Goal: Information Seeking & Learning: Learn about a topic

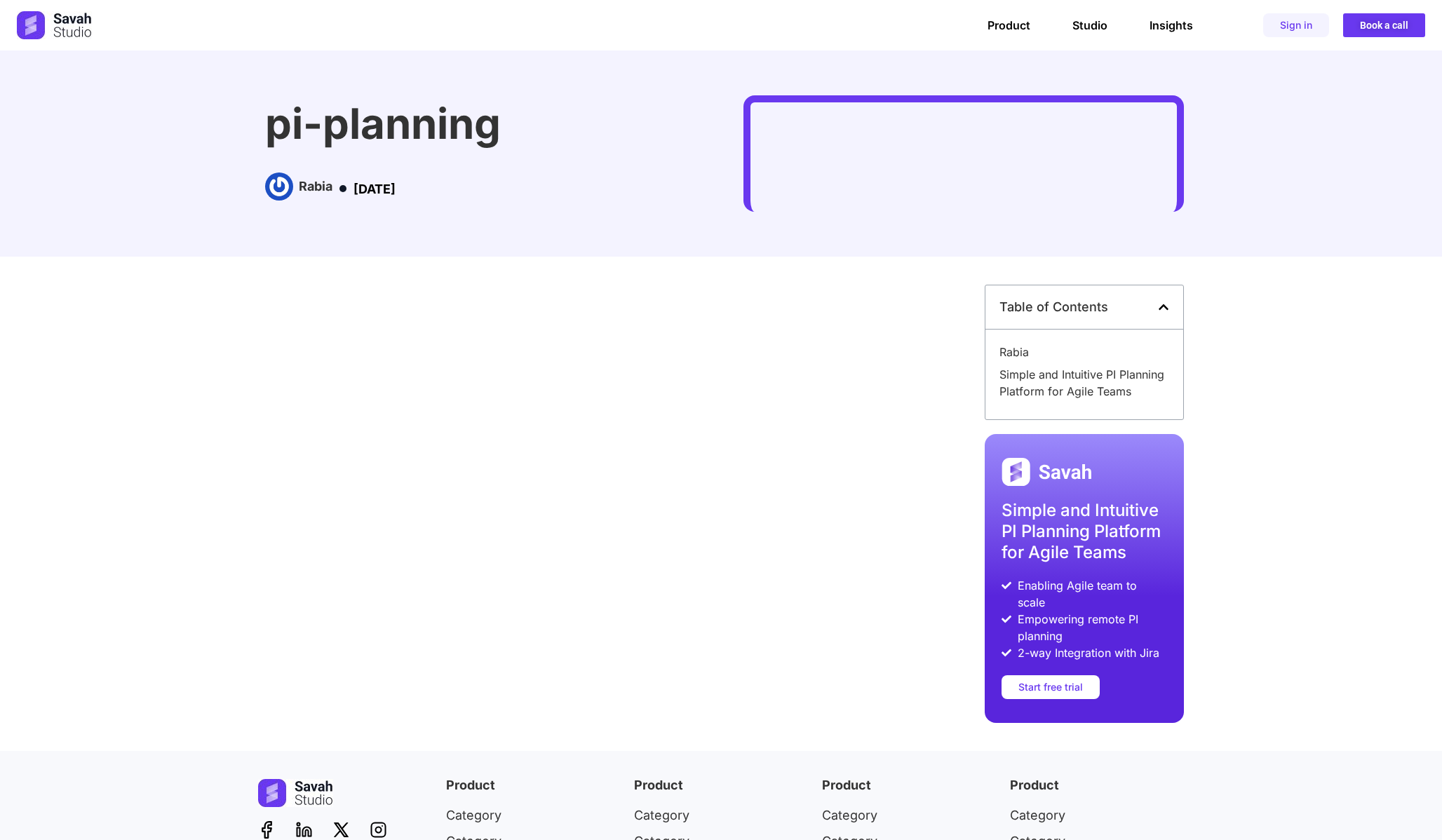
scroll to position [161, 0]
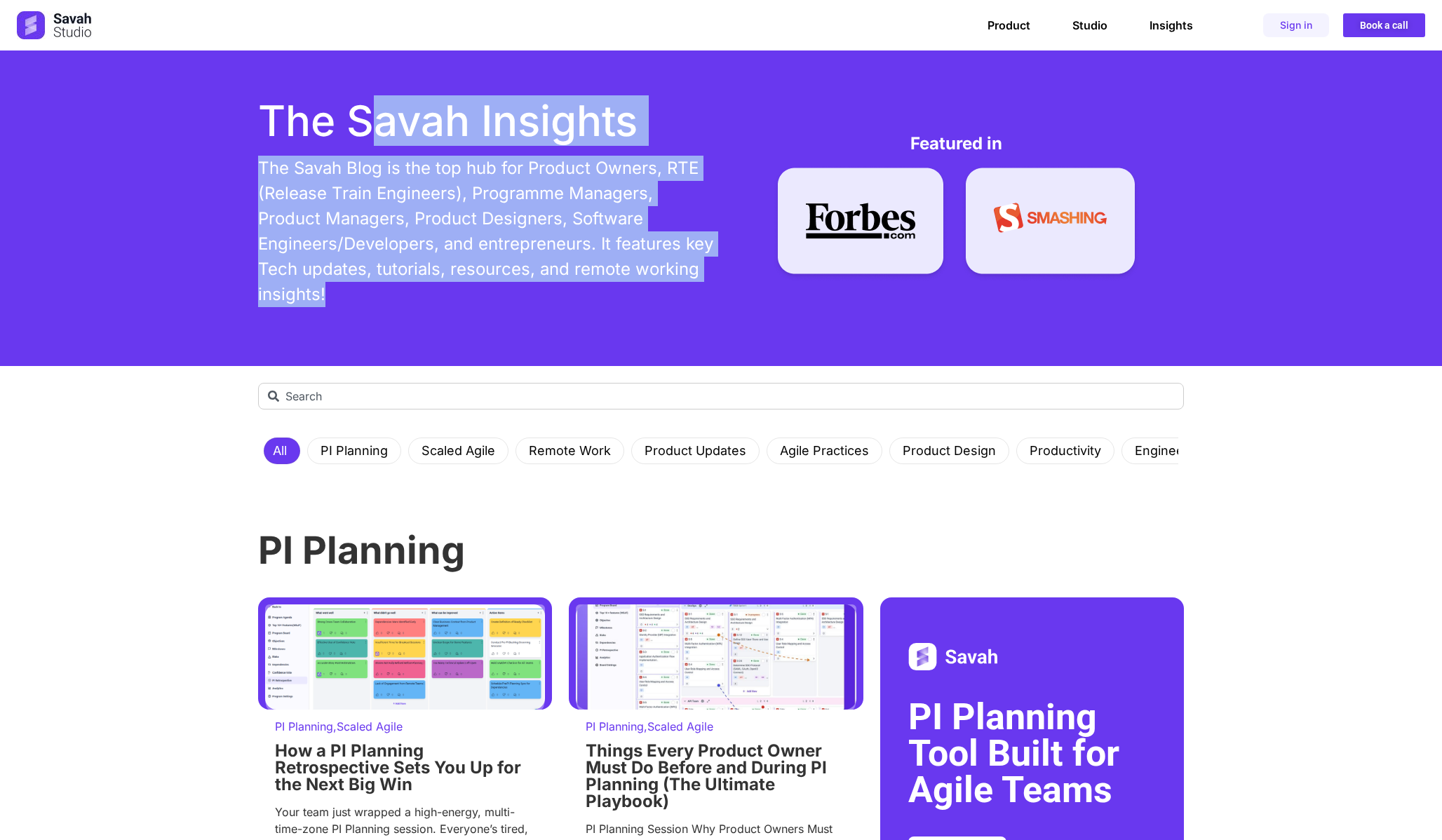
drag, startPoint x: 380, startPoint y: 126, endPoint x: 561, endPoint y: 282, distance: 238.9
click at [562, 282] on div "The Savah Insights The Savah Blog is the top hub for Product Owners, RTE (Relea…" at bounding box center [486, 208] width 456 height 218
click at [561, 282] on p "The Savah Blog is the top hub for Product Owners, RTE (Release Train Engineers)…" at bounding box center [486, 232] width 456 height 152
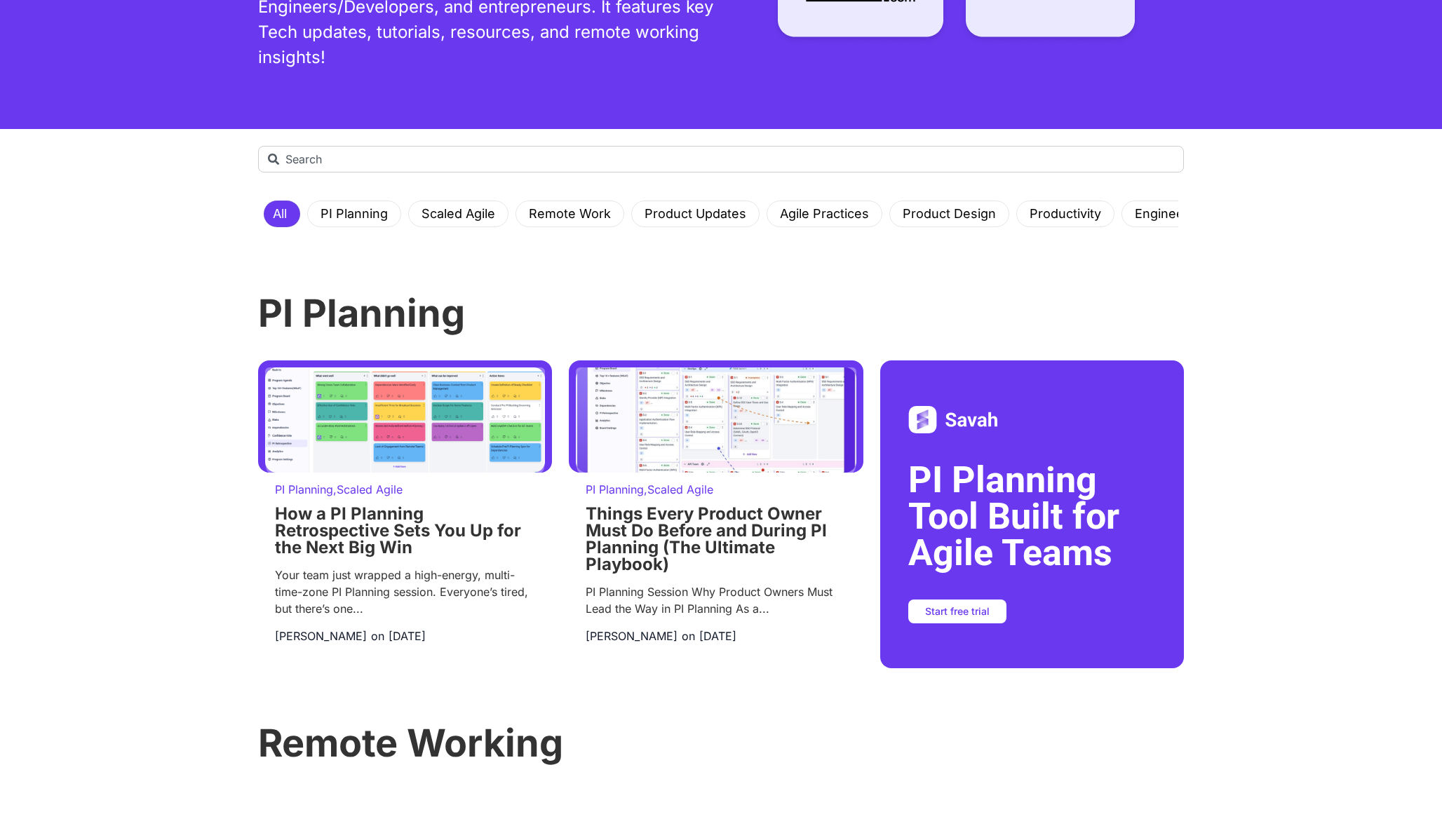
scroll to position [239, 0]
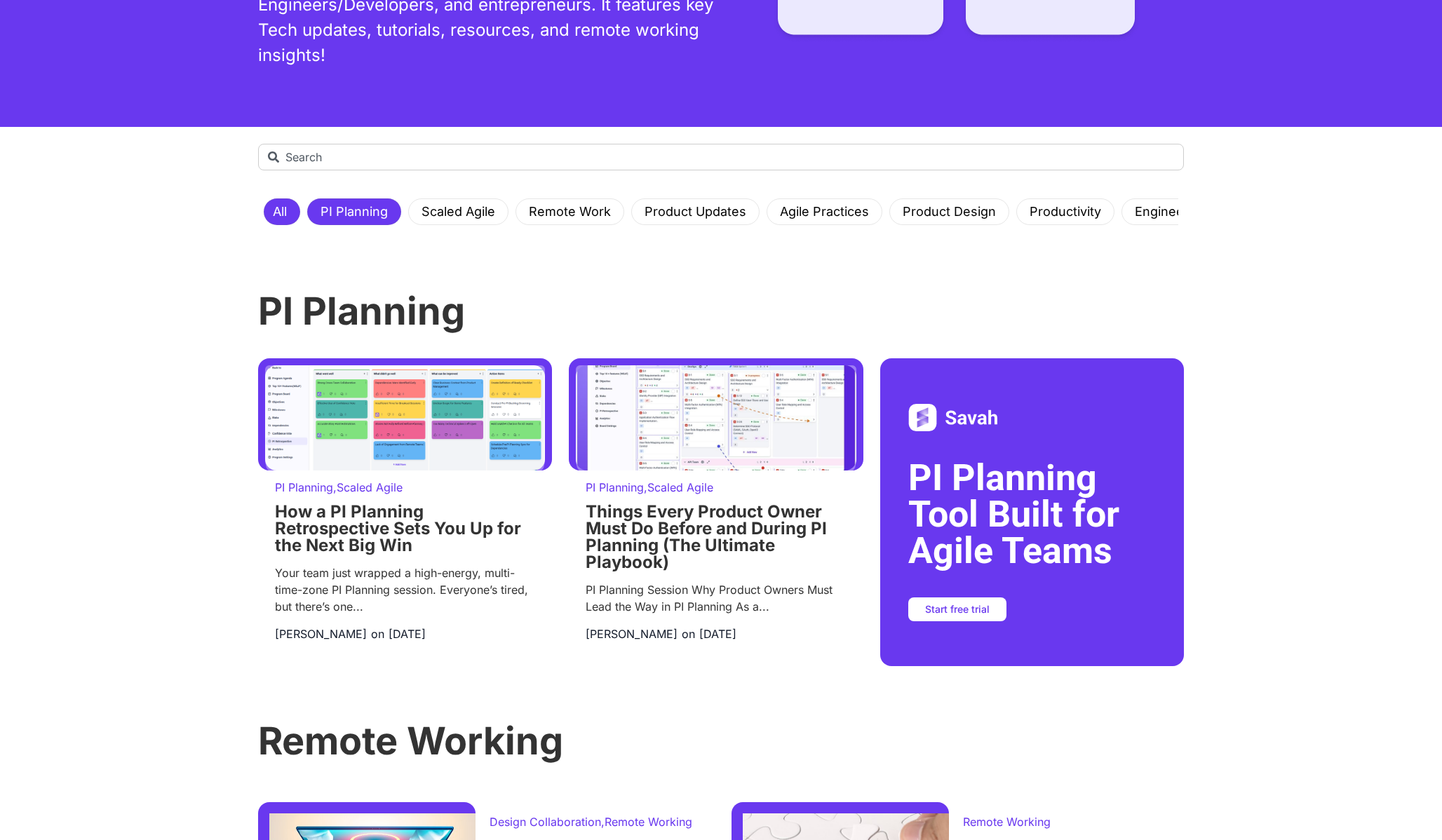
click at [375, 209] on link "PI Planning" at bounding box center [354, 212] width 84 height 25
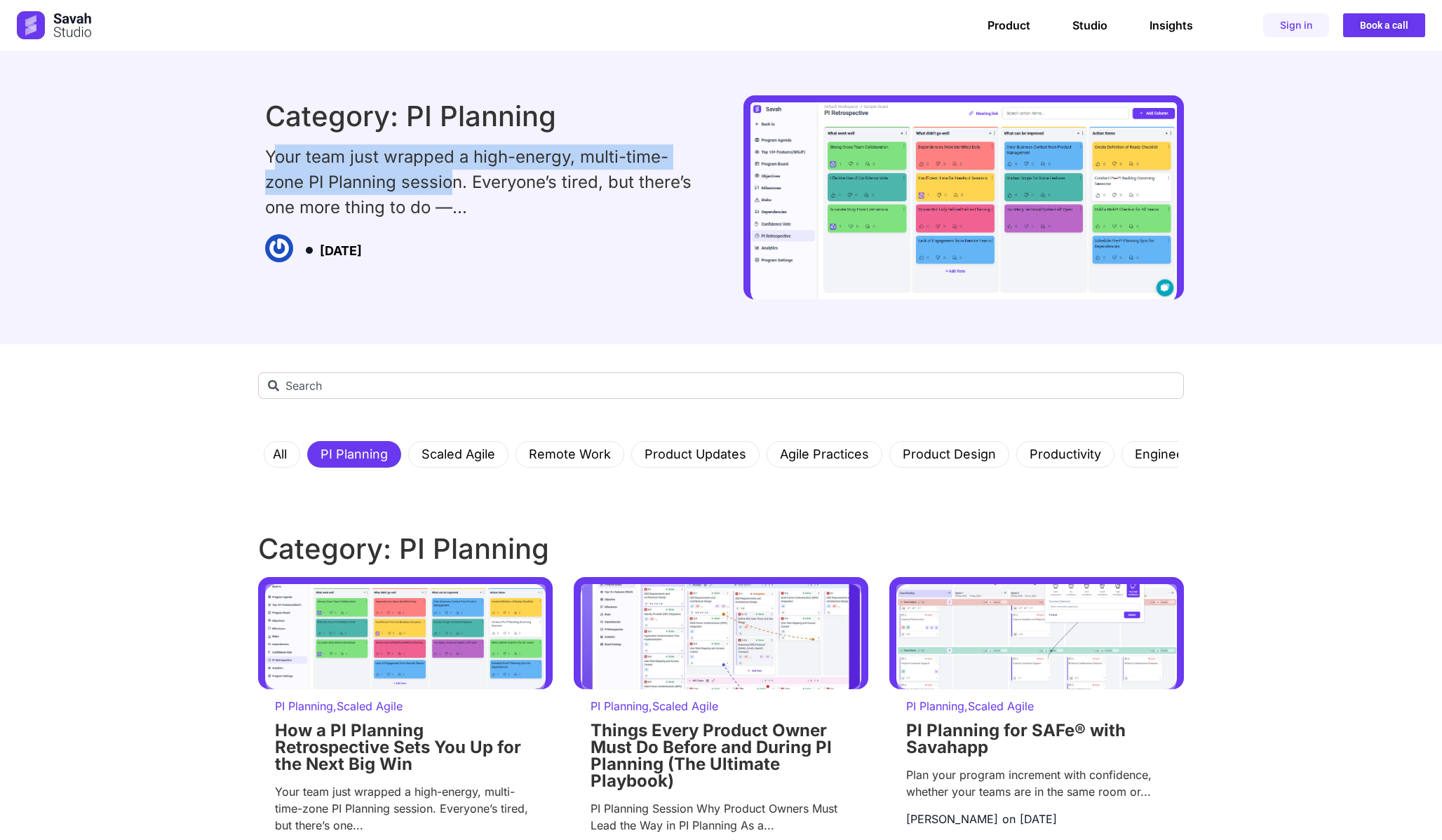
drag, startPoint x: 272, startPoint y: 150, endPoint x: 455, endPoint y: 215, distance: 194.2
click at [455, 202] on div "Your team just wrapped a high-energy, multi-time-zone PI Planning session. Ever…" at bounding box center [478, 182] width 426 height 76
click at [455, 215] on div "Your team just wrapped a high-energy, multi-time-zone PI Planning session. Ever…" at bounding box center [478, 182] width 426 height 76
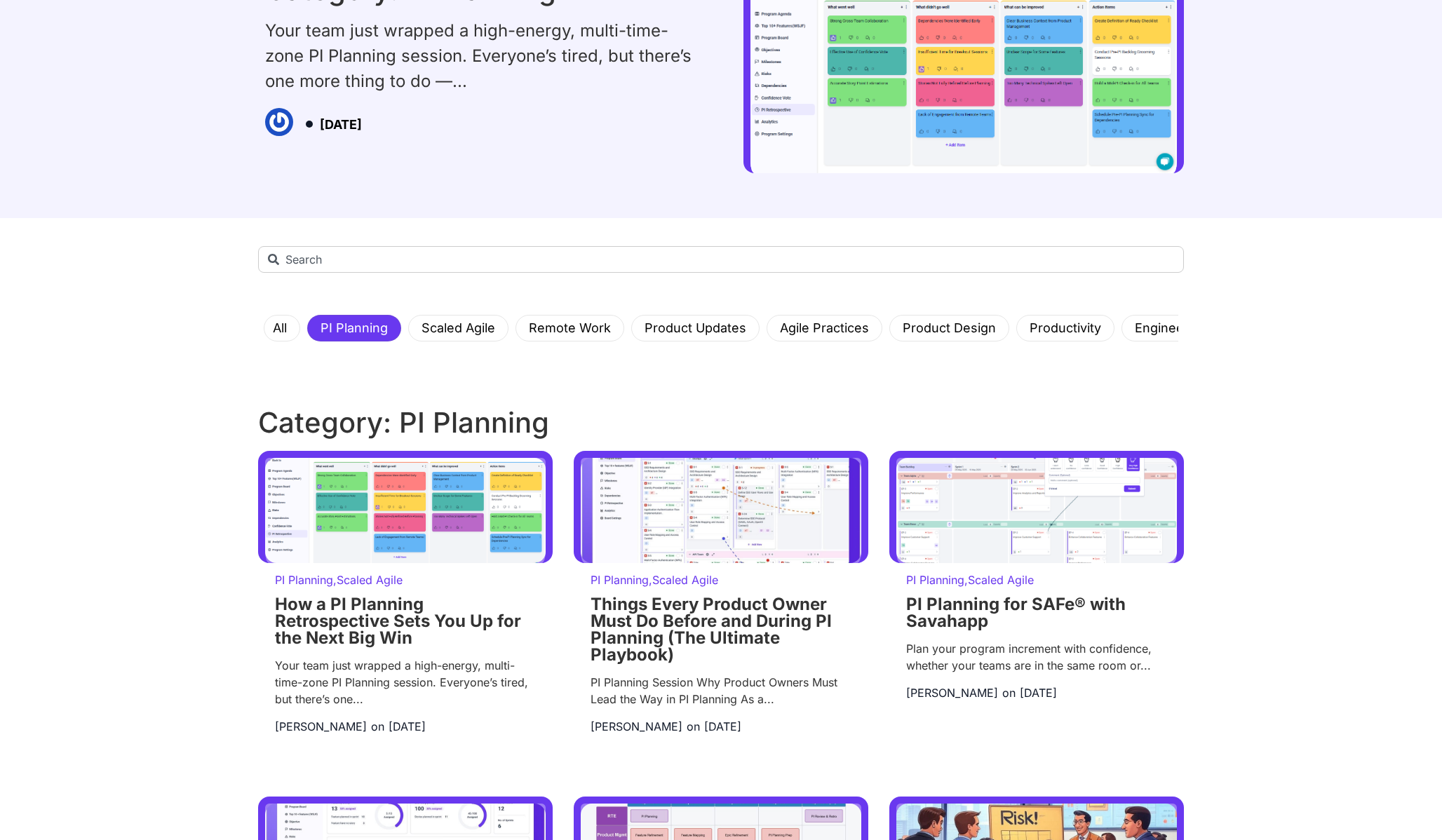
scroll to position [140, 0]
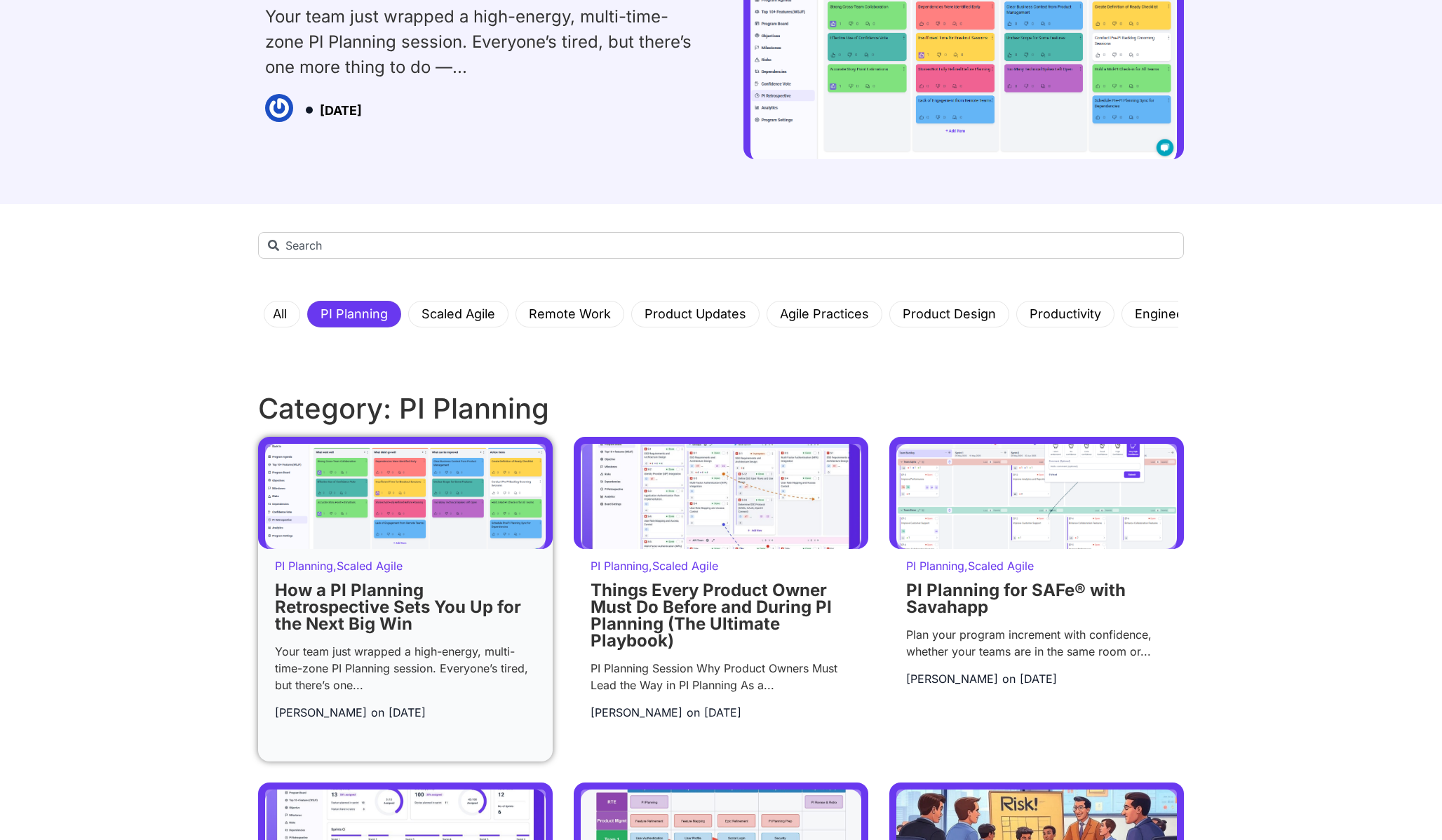
click at [453, 487] on img at bounding box center [406, 497] width 281 height 105
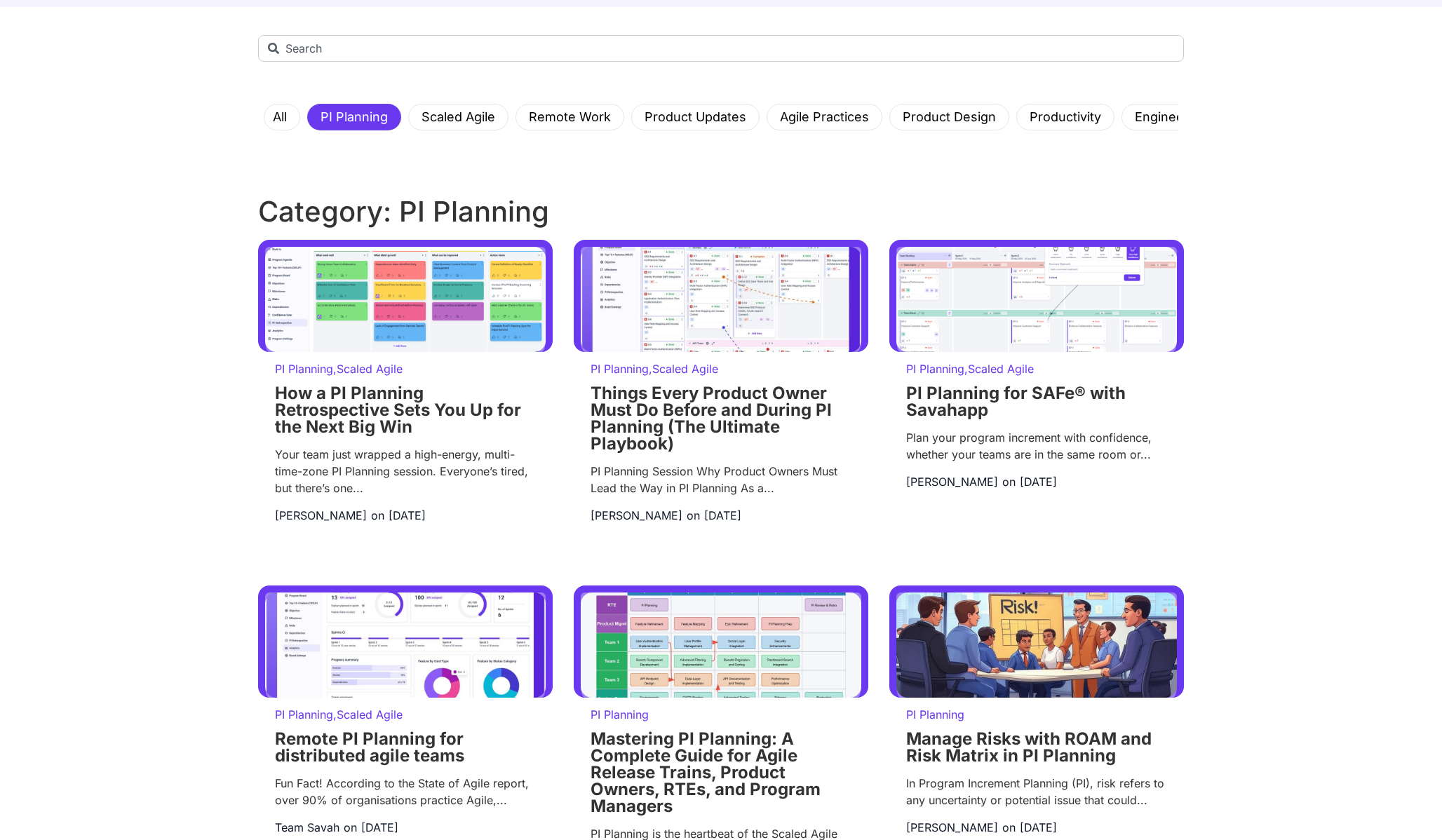
scroll to position [355, 0]
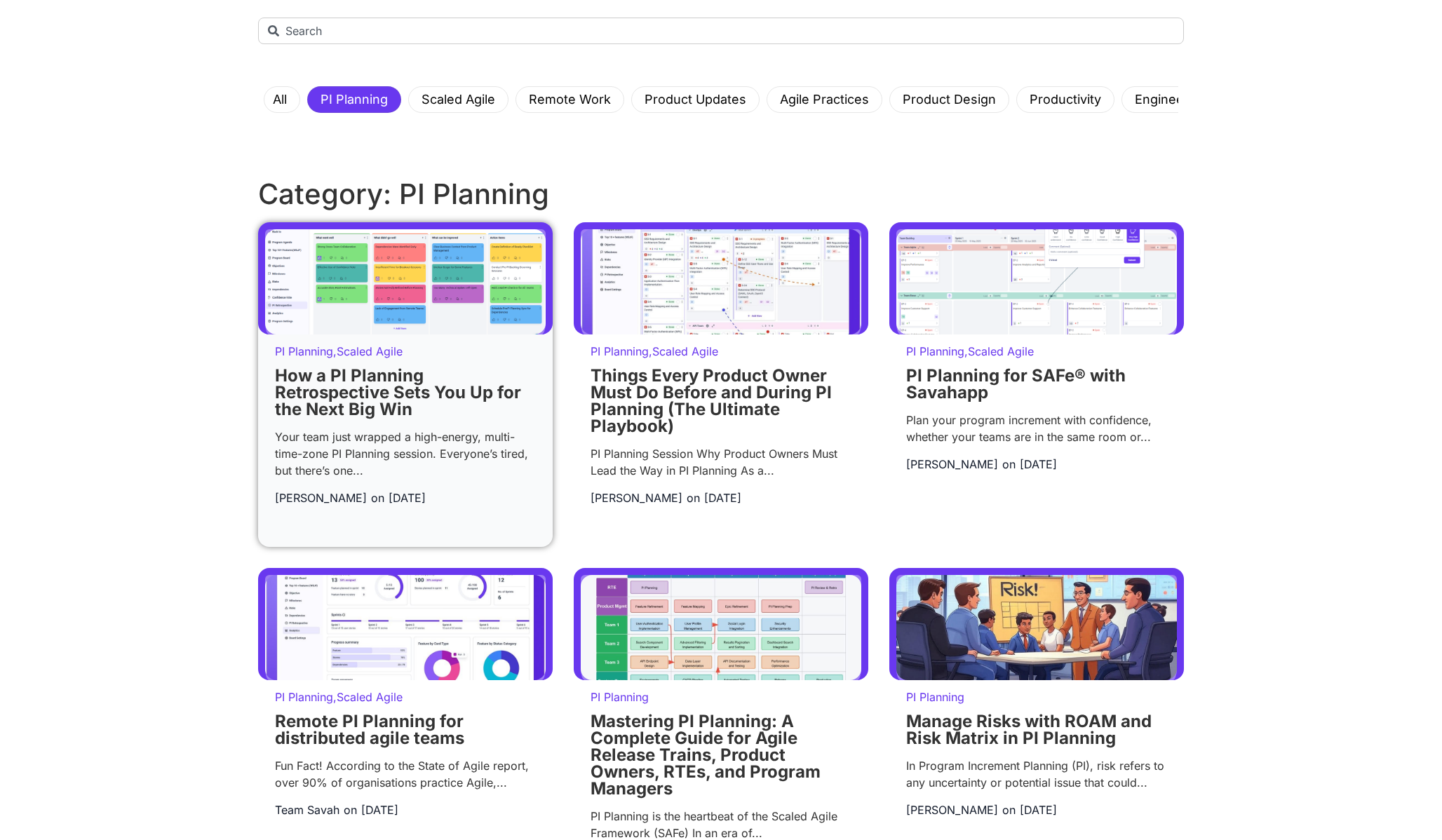
click at [335, 385] on link "How a PI Planning Retrospective Sets You Up for the Next Big Win" at bounding box center [397, 392] width 246 height 54
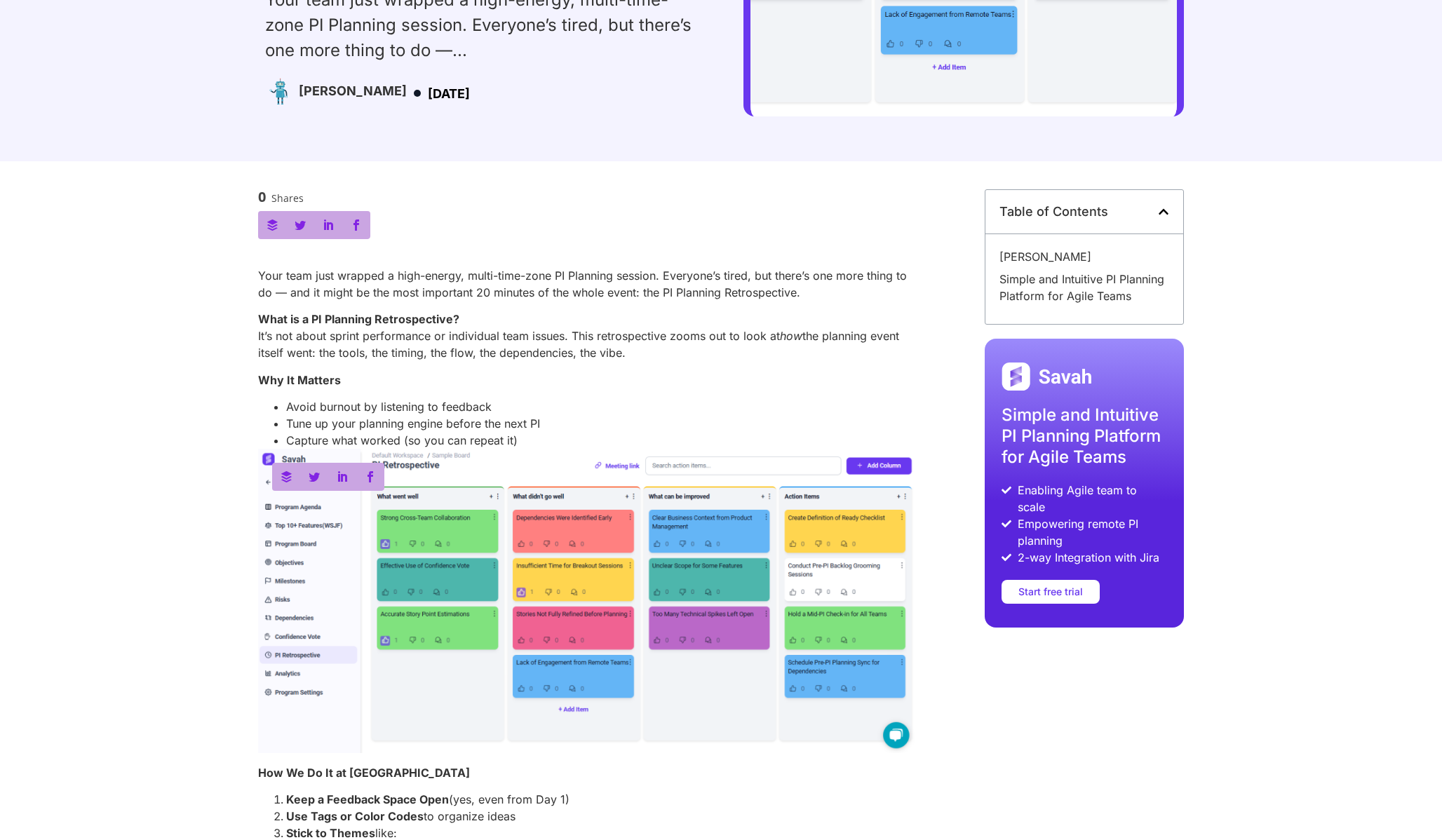
scroll to position [227, 0]
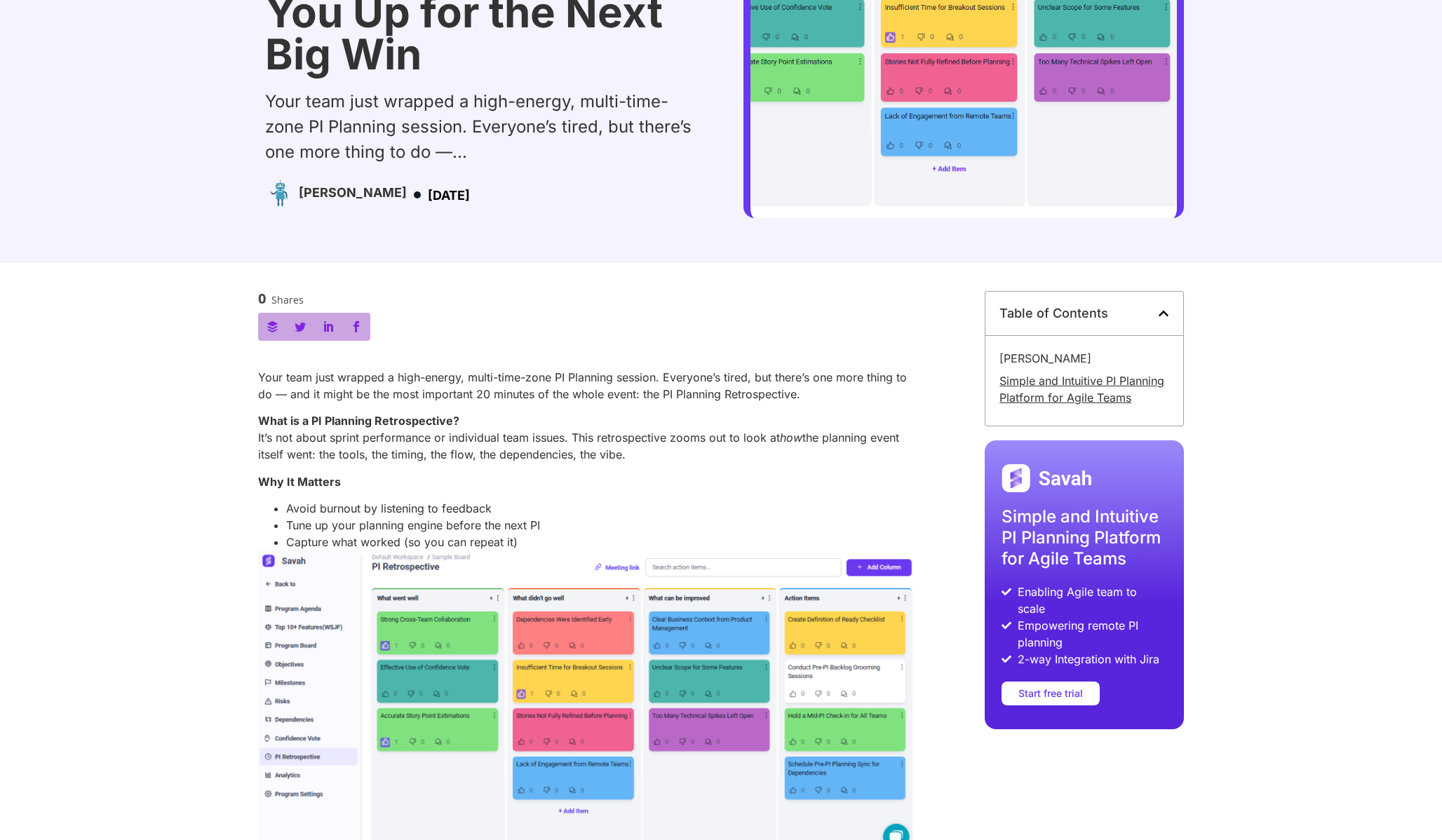
click at [1080, 380] on link "Simple and Intuitive PI Planning Platform for Agile Teams" at bounding box center [1084, 388] width 169 height 33
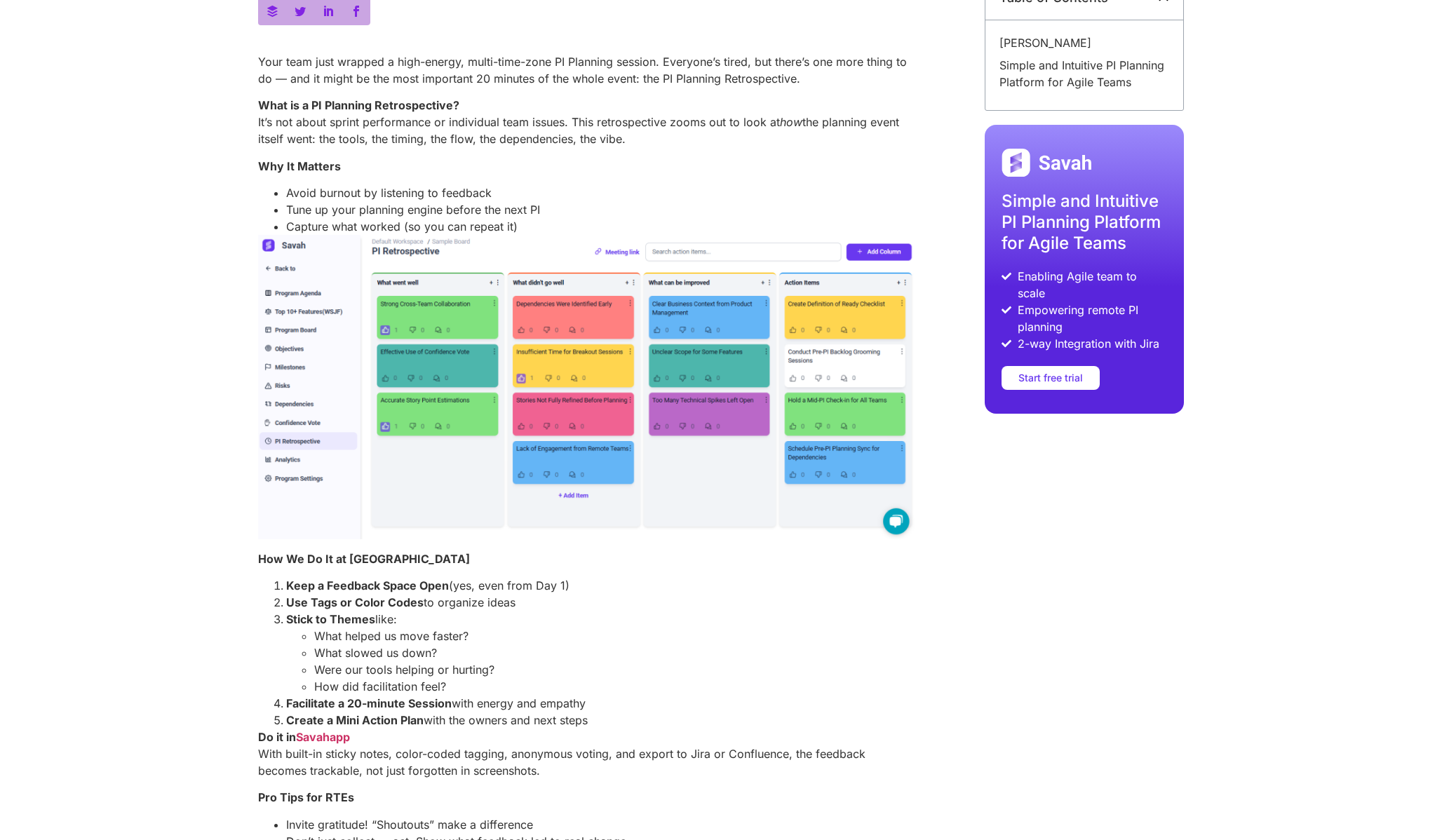
scroll to position [530, 0]
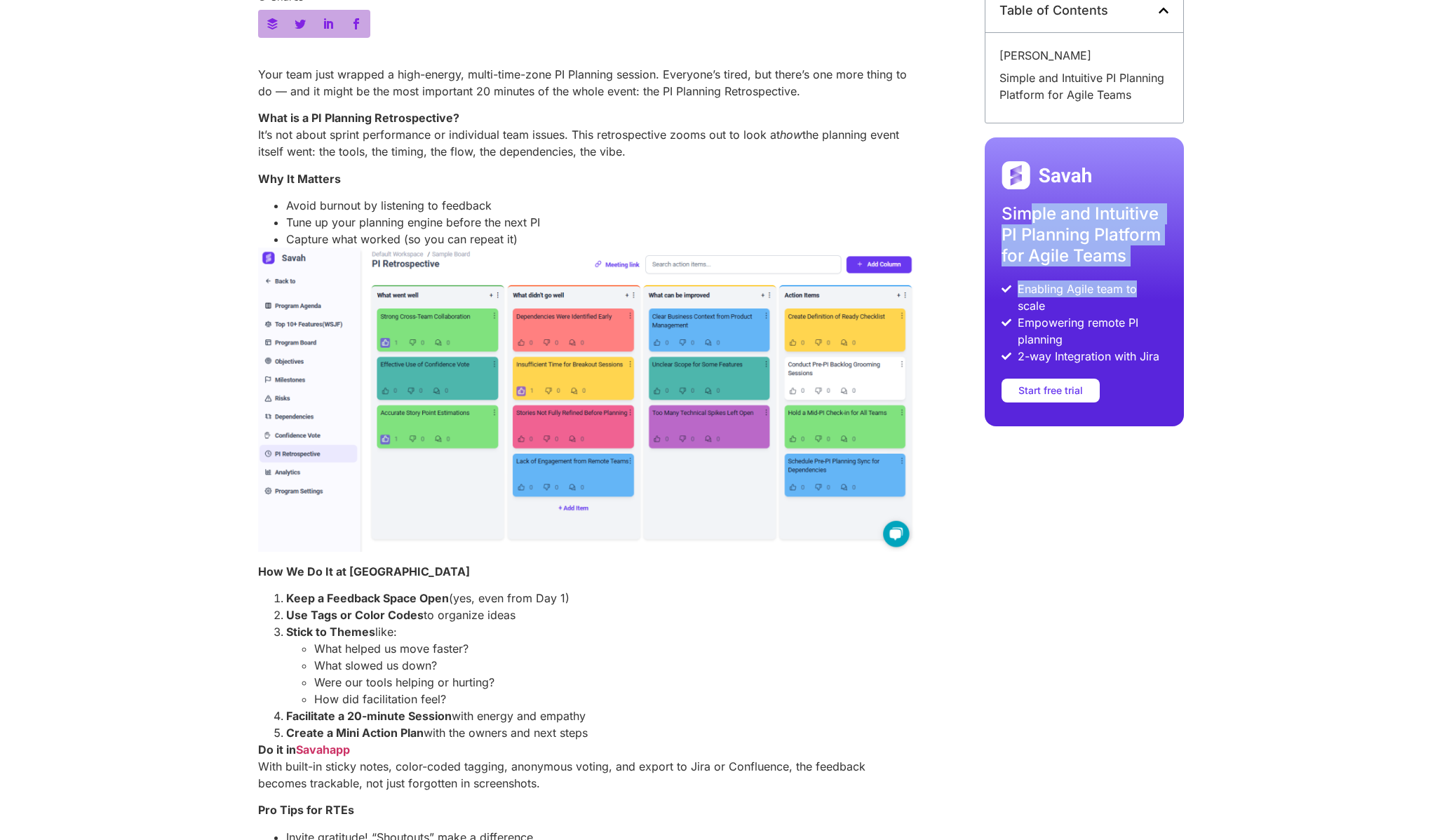
drag, startPoint x: 1028, startPoint y: 221, endPoint x: 1140, endPoint y: 290, distance: 131.5
click at [1139, 287] on div "Simple and Intuitive PI Planning Platform for Agile Teams Enabling Agile team t…" at bounding box center [1085, 281] width 199 height 289
click at [1140, 290] on span "Enabling Agile team to scale" at bounding box center [1091, 297] width 153 height 33
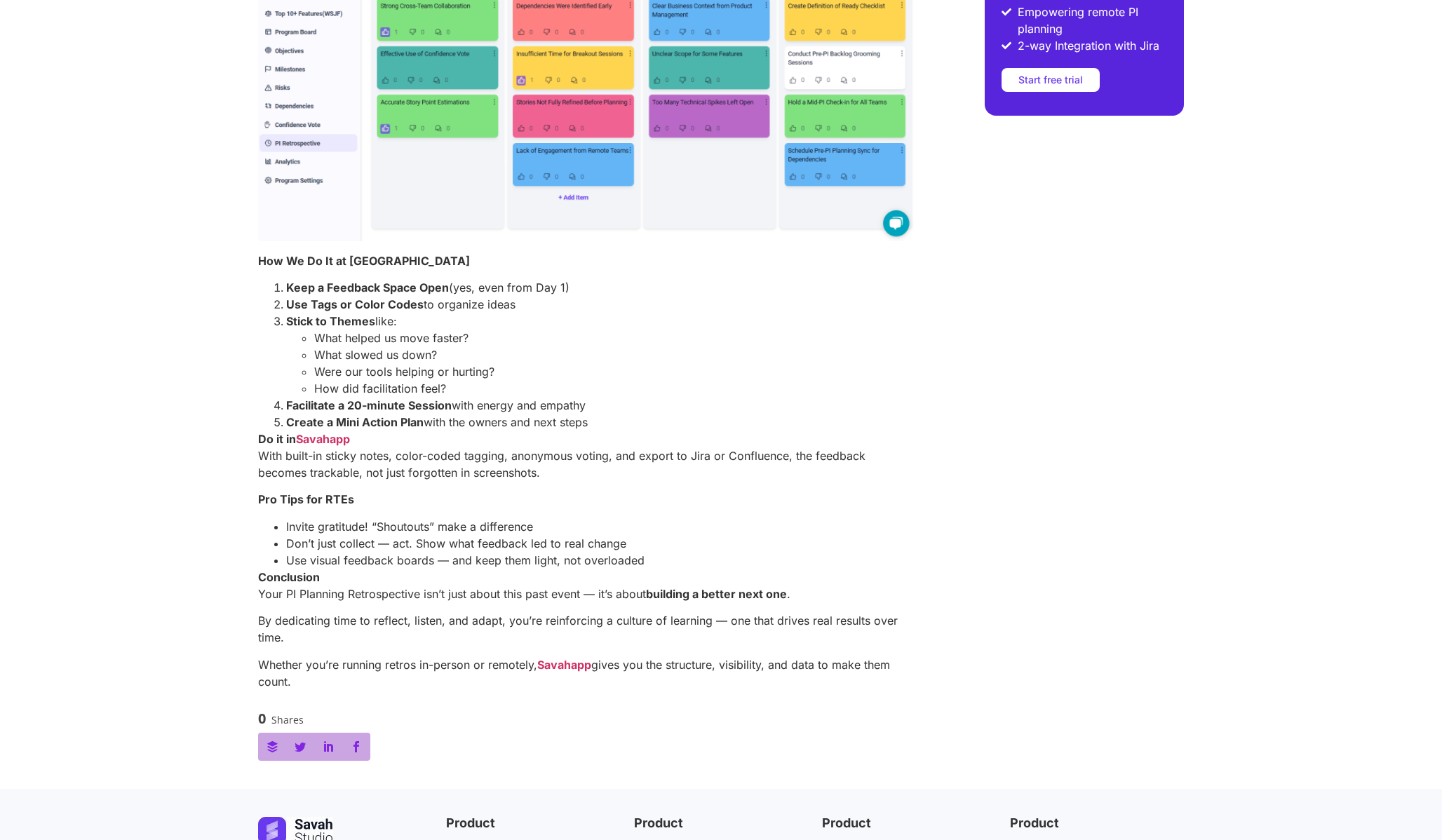
scroll to position [645, 0]
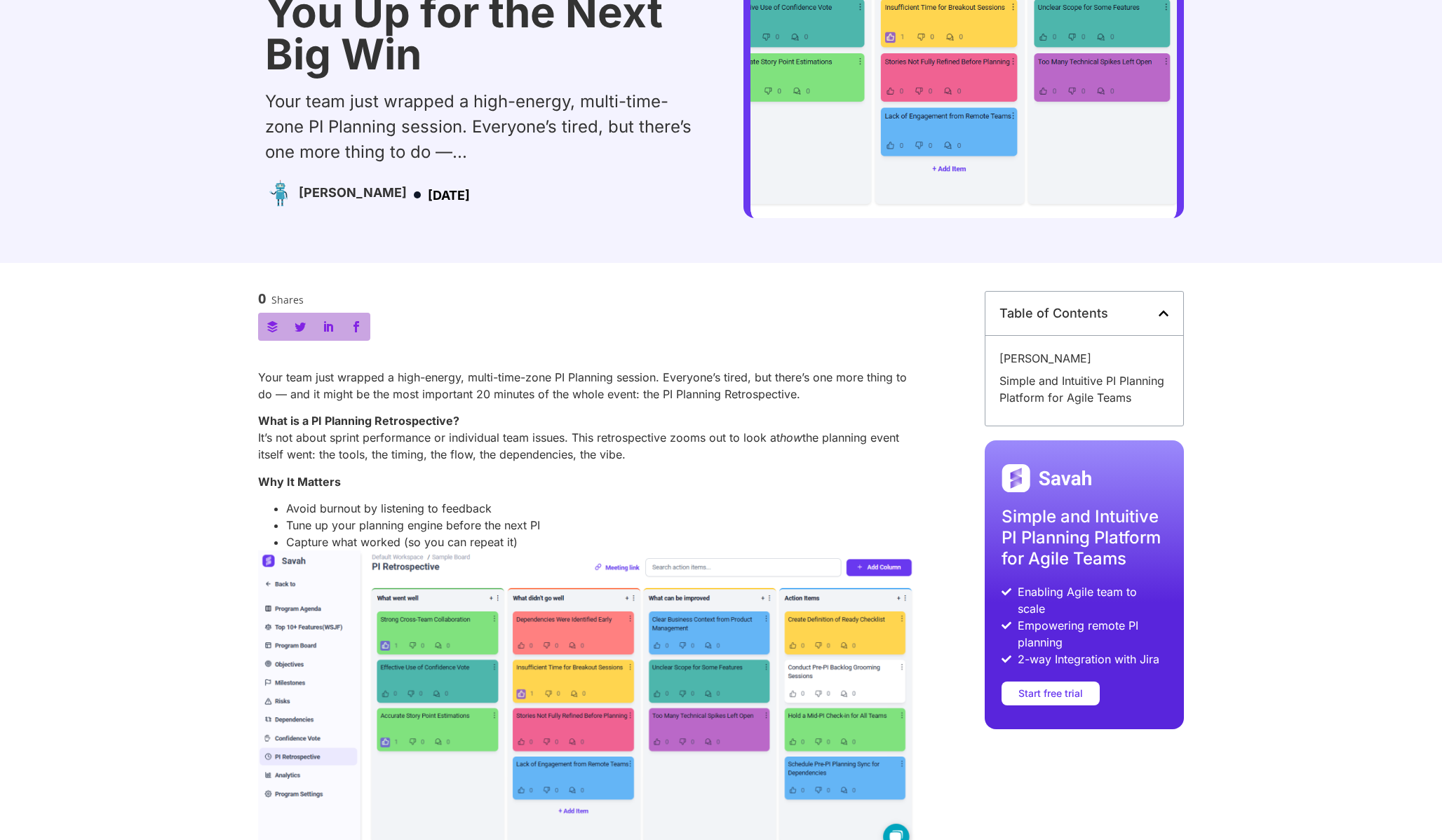
scroll to position [227, 0]
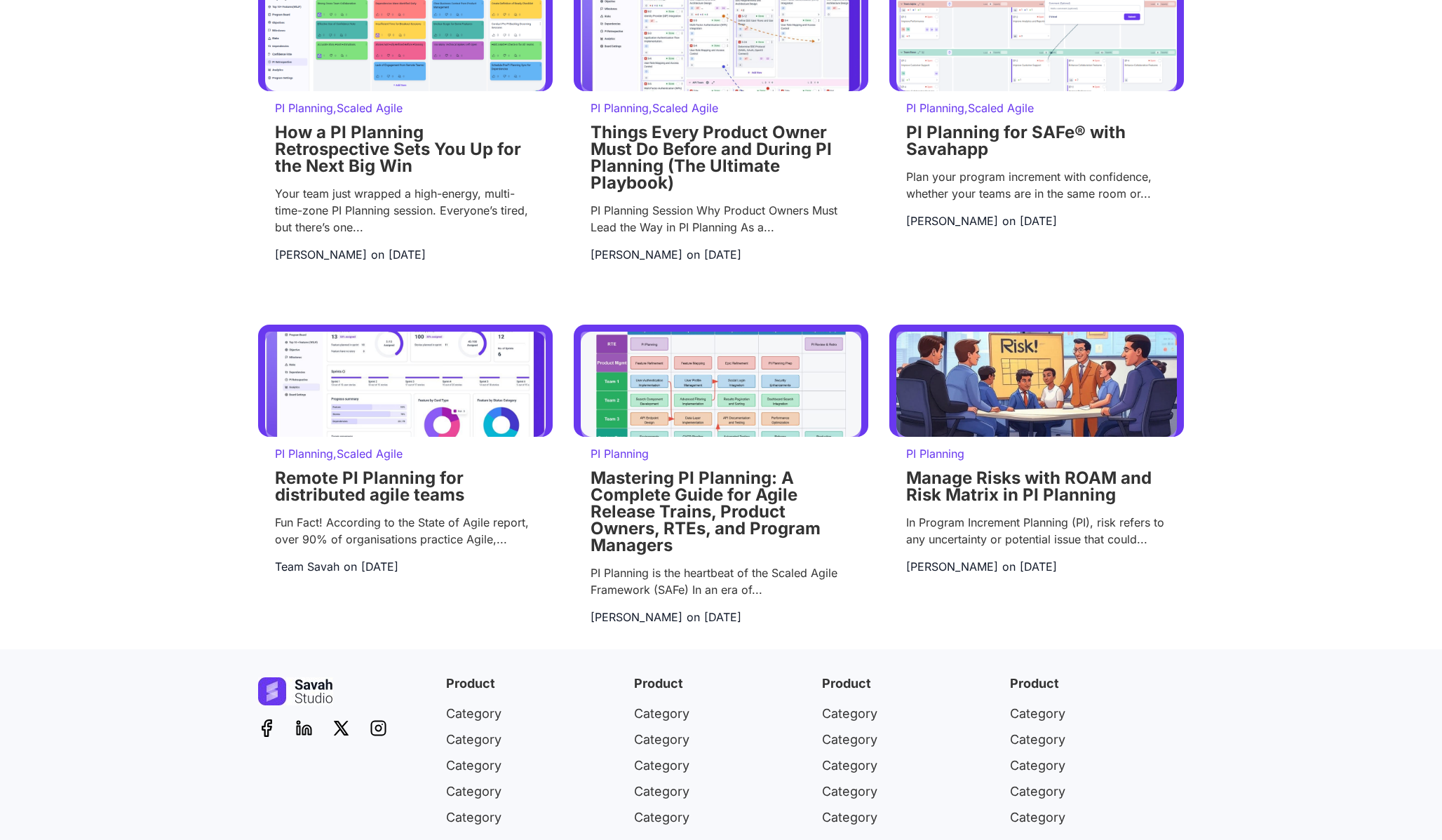
scroll to position [674, 0]
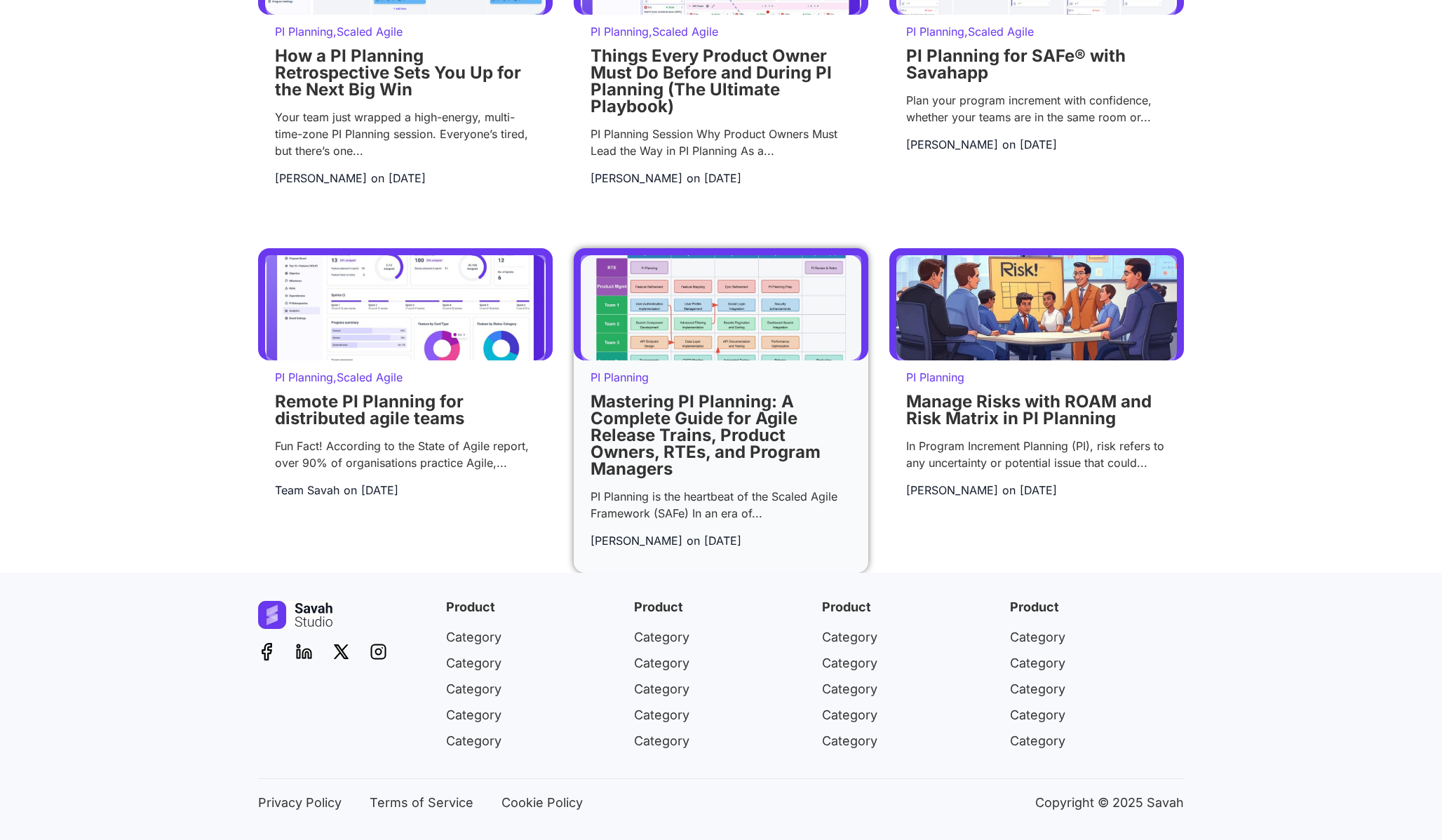
click at [748, 406] on link "Mastering PI Planning: A Complete Guide for Agile Release Trains, Product Owner…" at bounding box center [706, 435] width 230 height 88
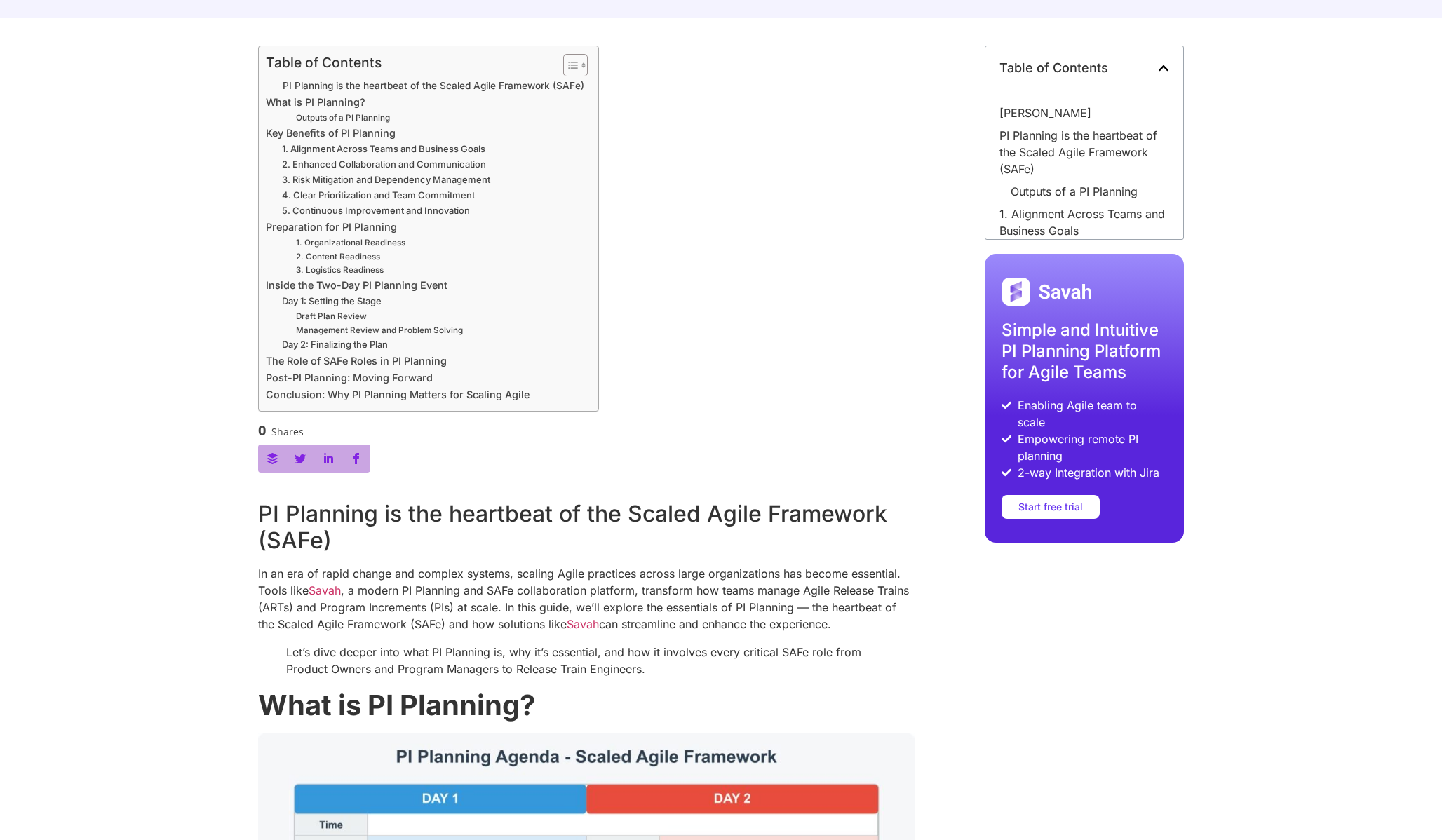
click at [1166, 69] on icon "Close table of contents" at bounding box center [1163, 68] width 10 height 6
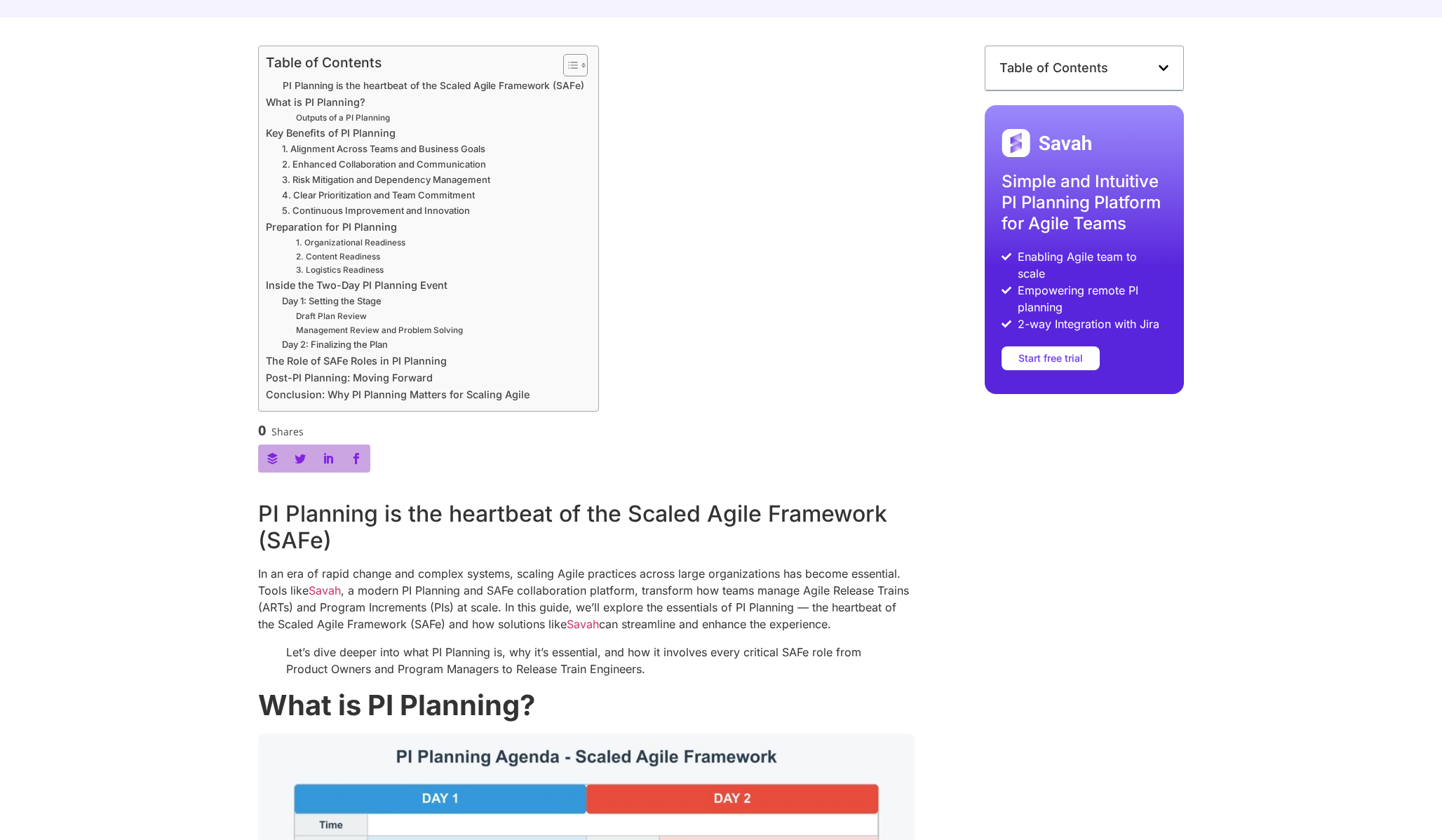
click at [1166, 69] on icon "Open table of contents" at bounding box center [1163, 68] width 10 height 6
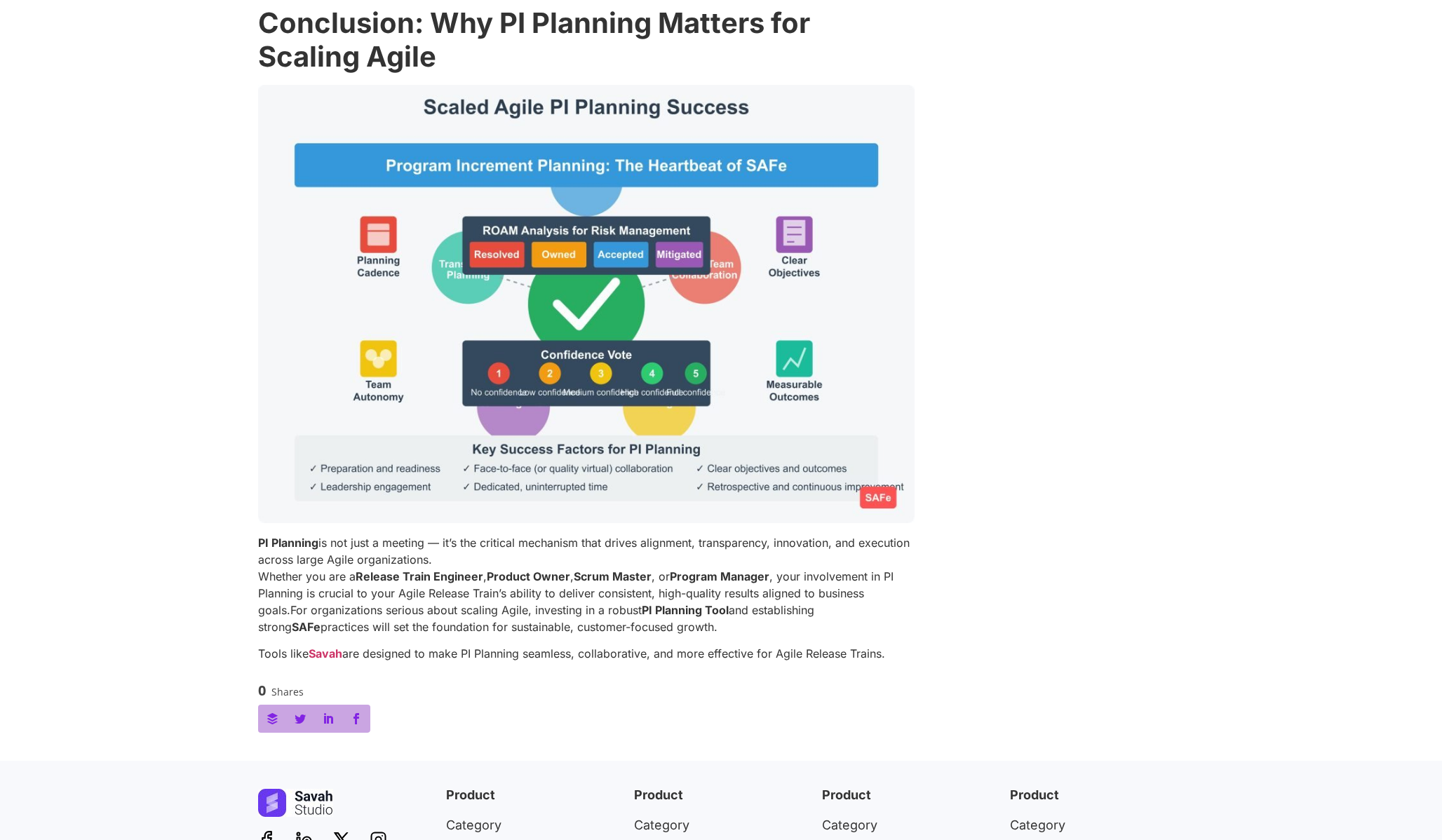
scroll to position [4475, 0]
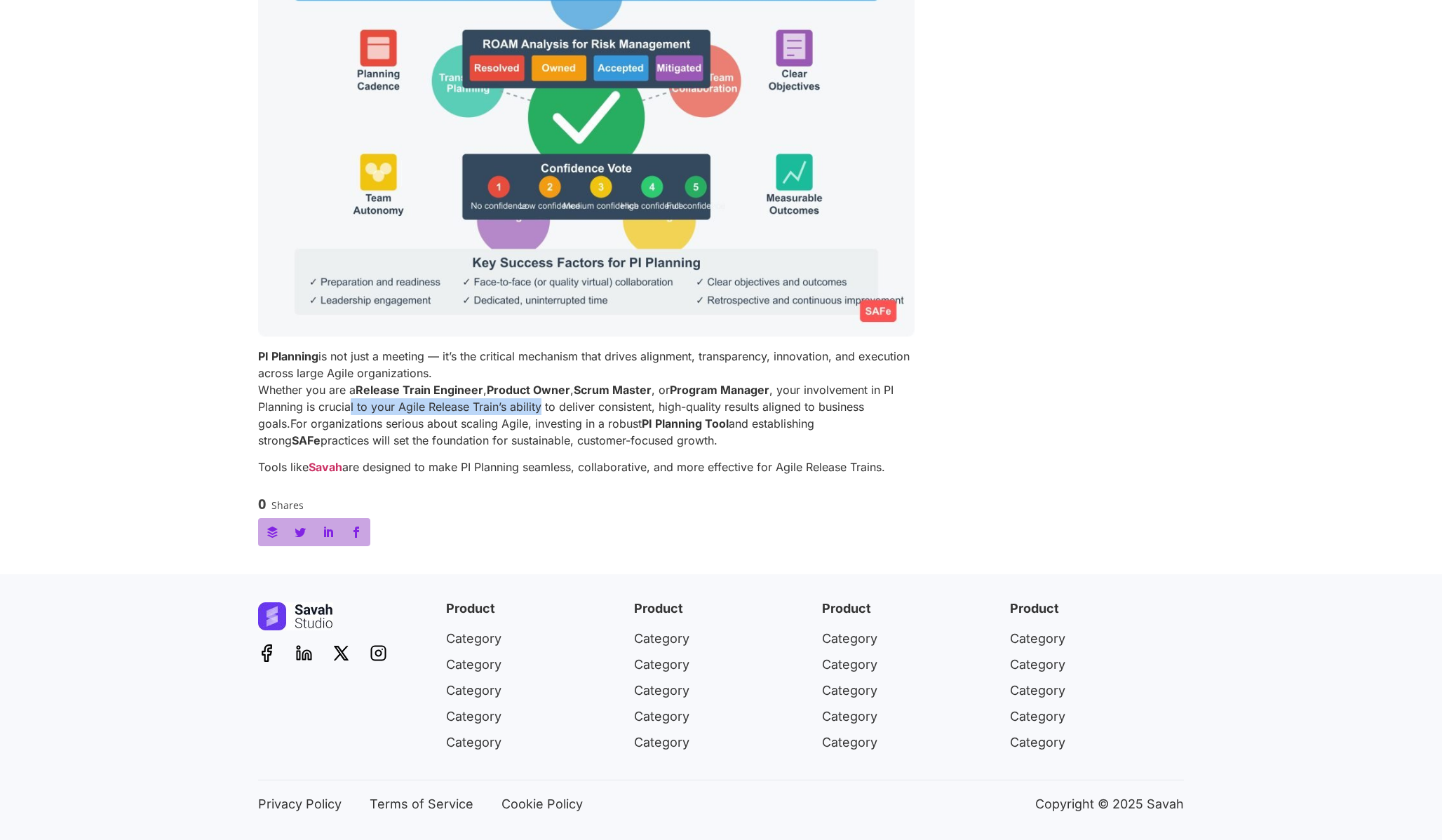
drag, startPoint x: 351, startPoint y: 398, endPoint x: 539, endPoint y: 408, distance: 188.3
click at [539, 408] on p "PI Planning is not just a meeting — it’s the critical mechanism that drives ali…" at bounding box center [586, 398] width 657 height 101
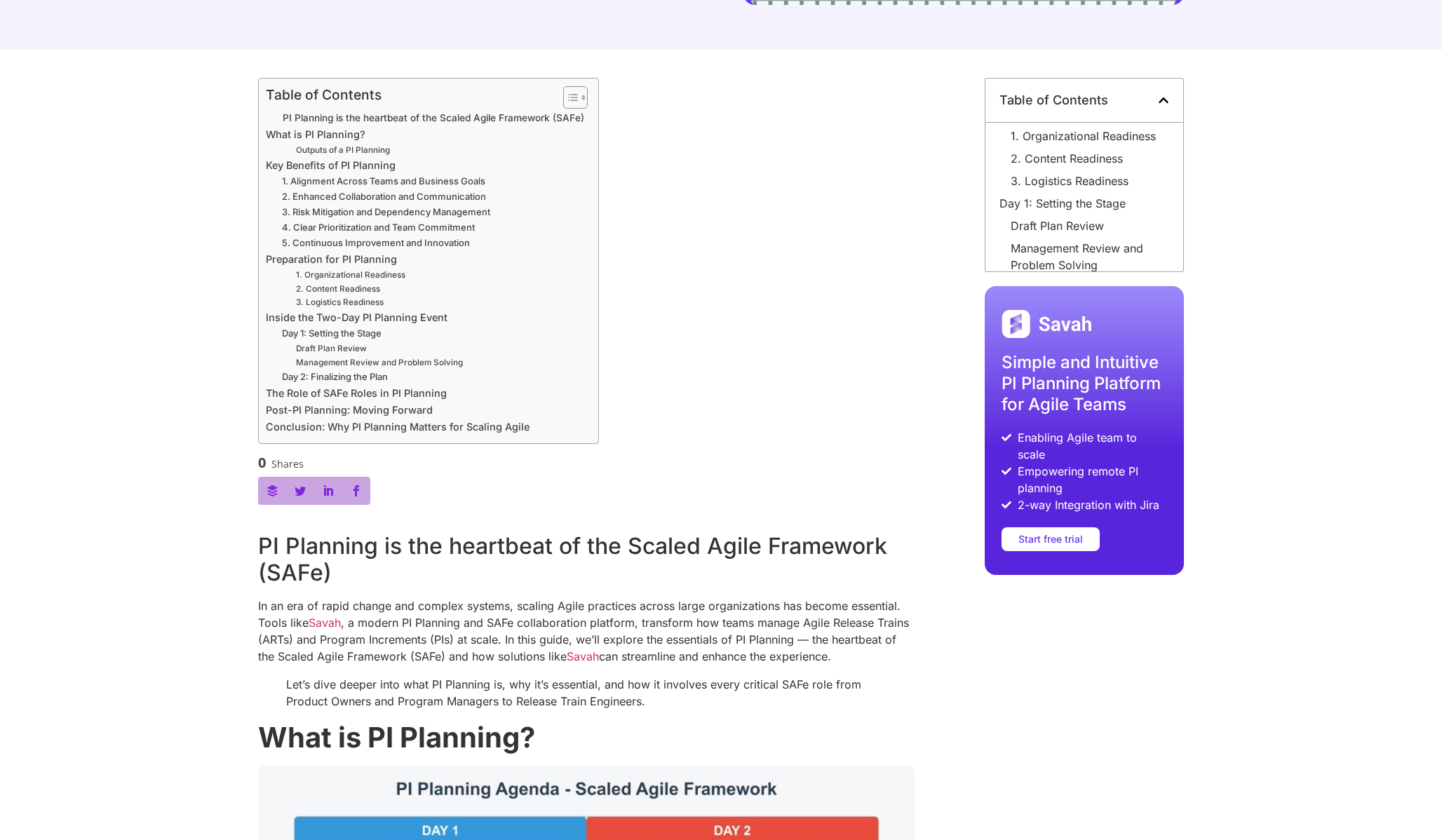
scroll to position [0, 0]
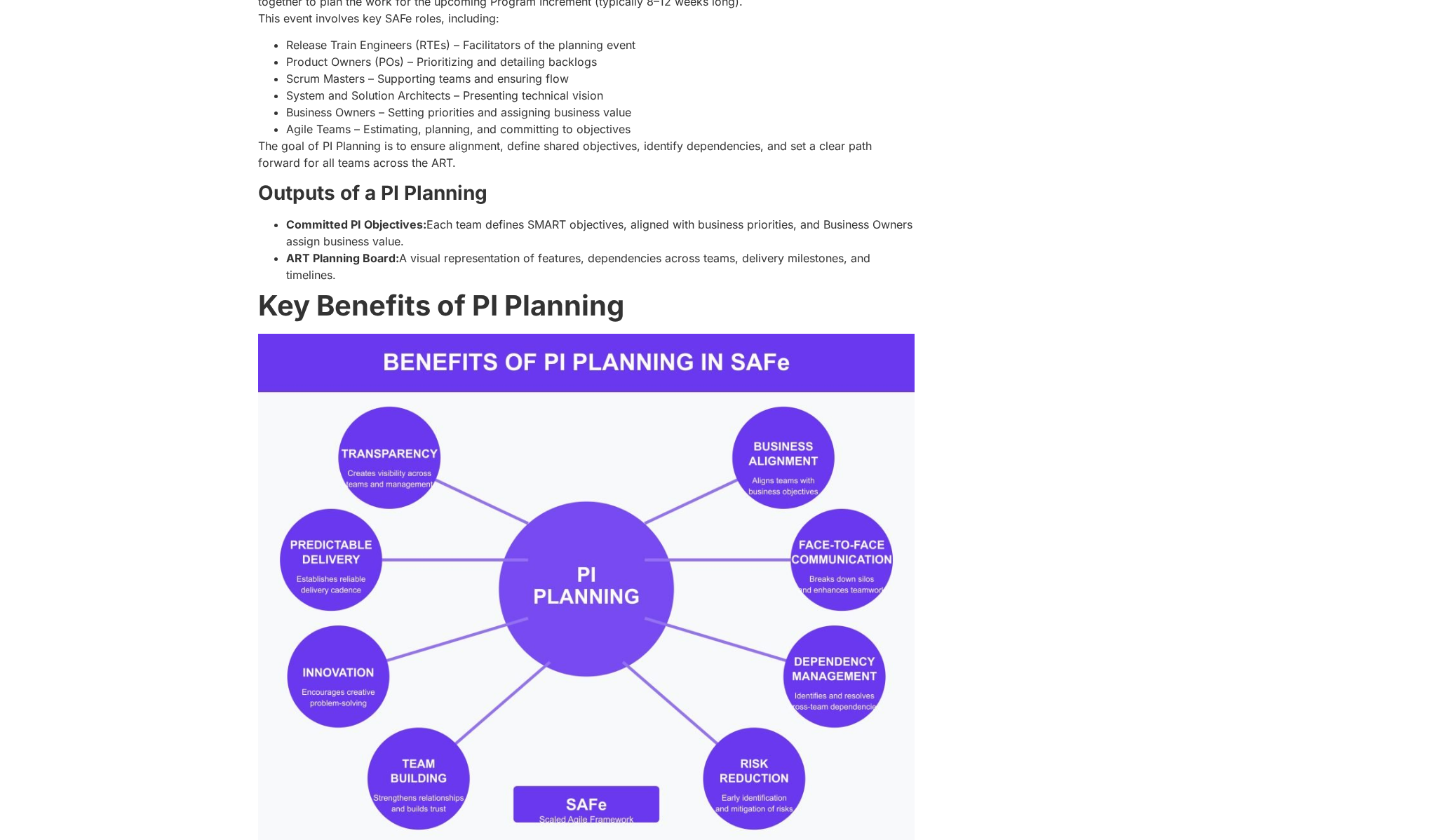
scroll to position [1405, 0]
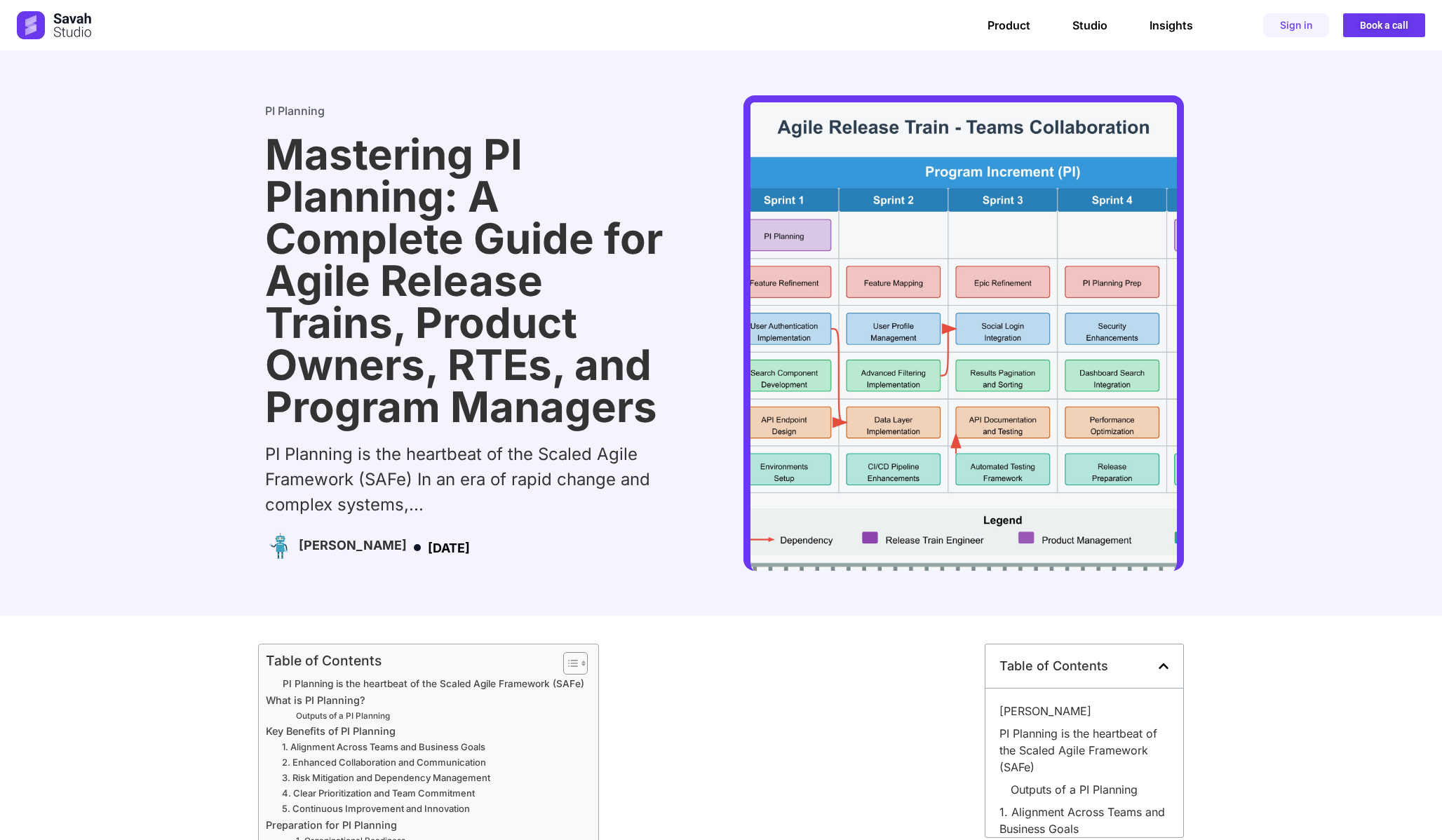
click at [296, 114] on link "PI Planning" at bounding box center [295, 111] width 59 height 14
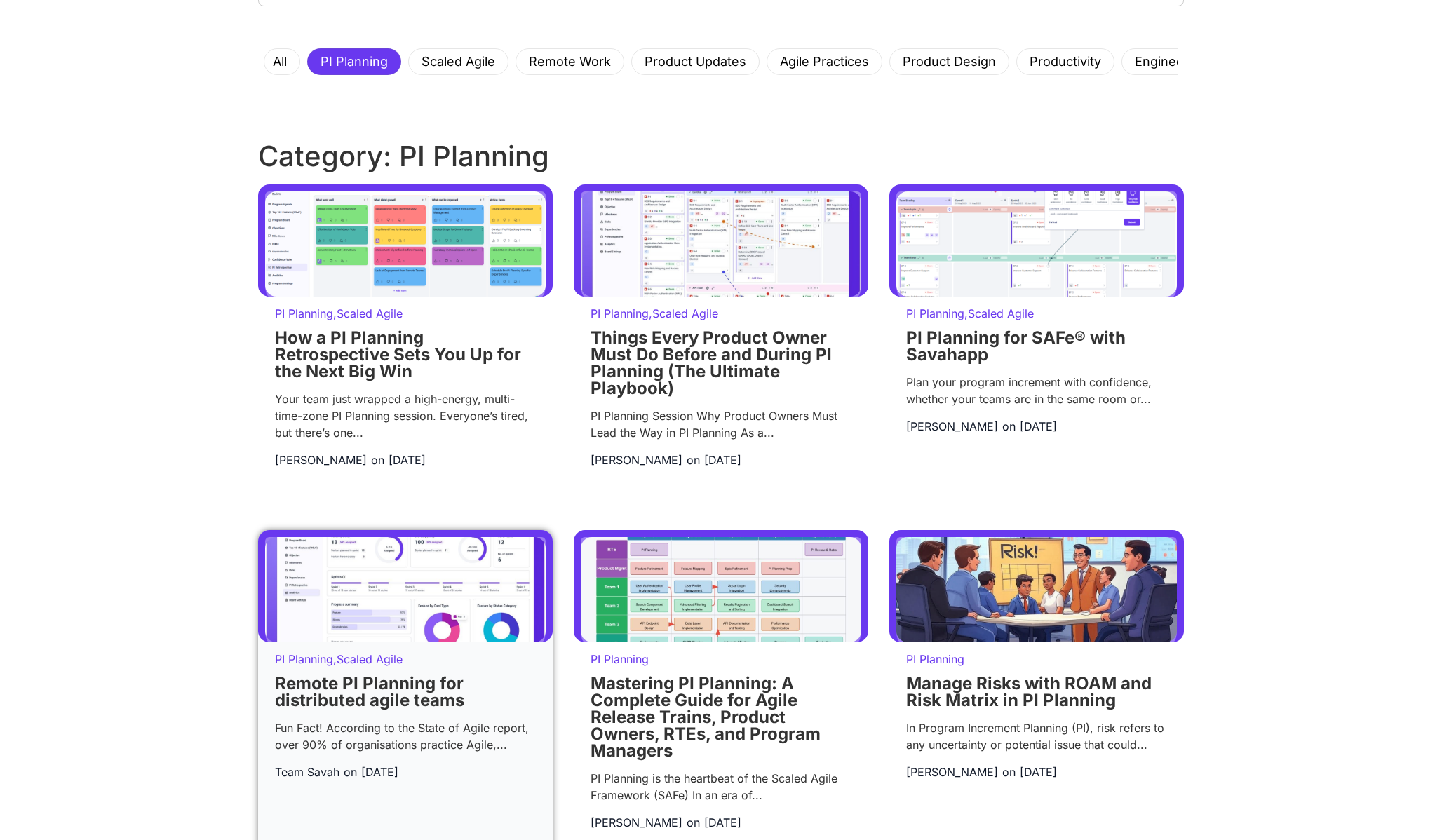
scroll to position [319, 0]
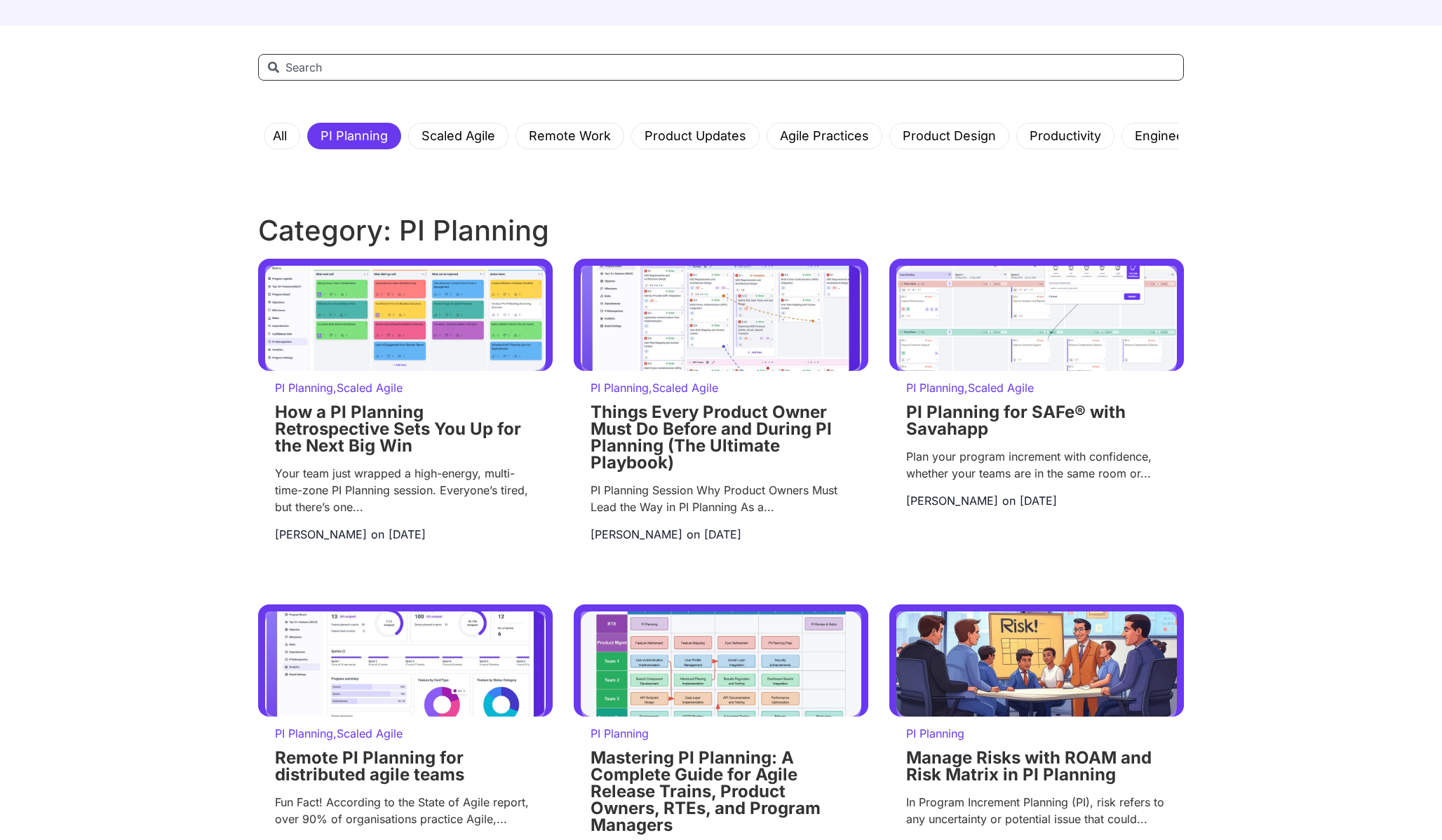
click at [396, 75] on input "Search" at bounding box center [721, 68] width 926 height 27
type input "f"
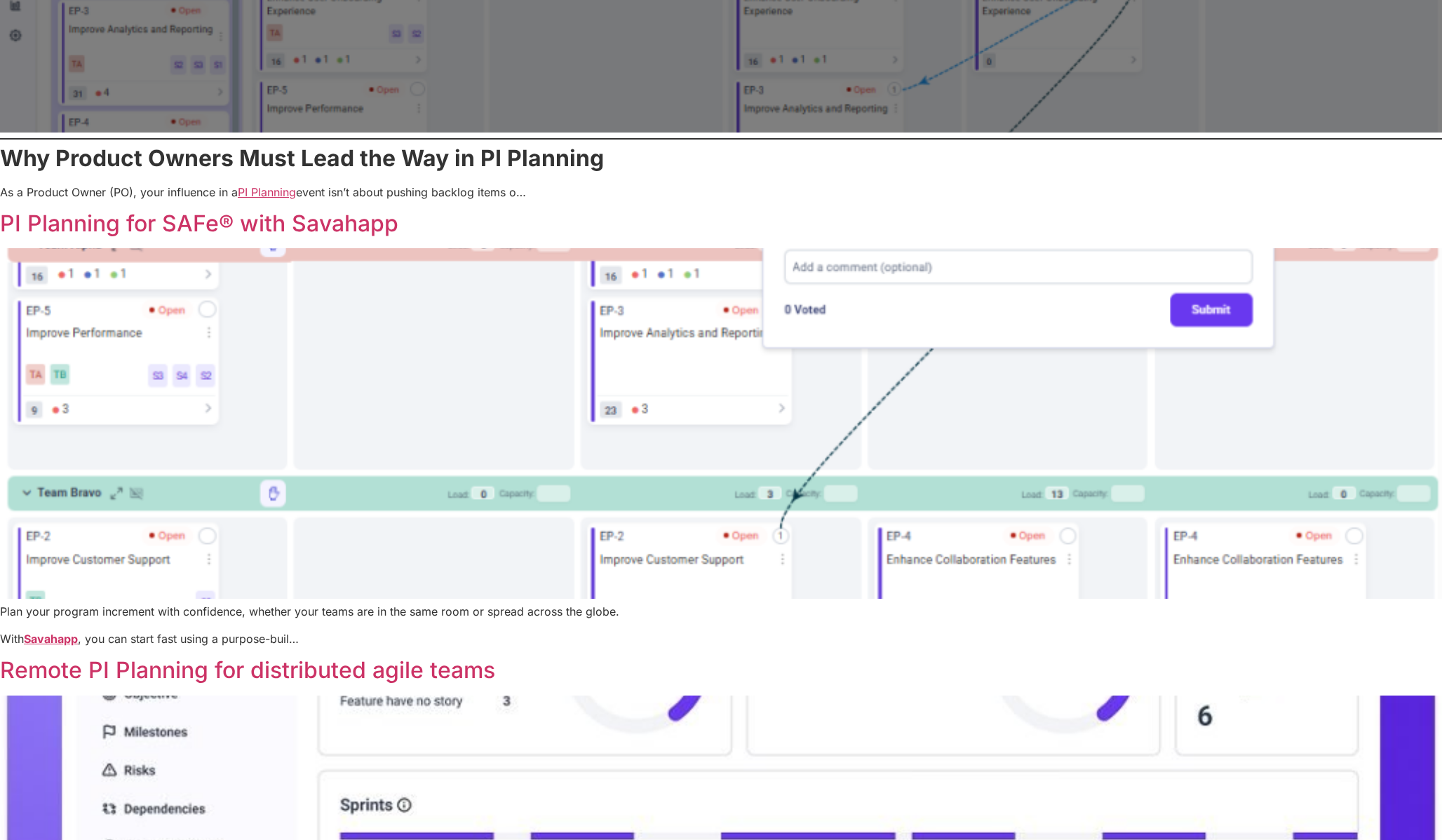
scroll to position [1099, 0]
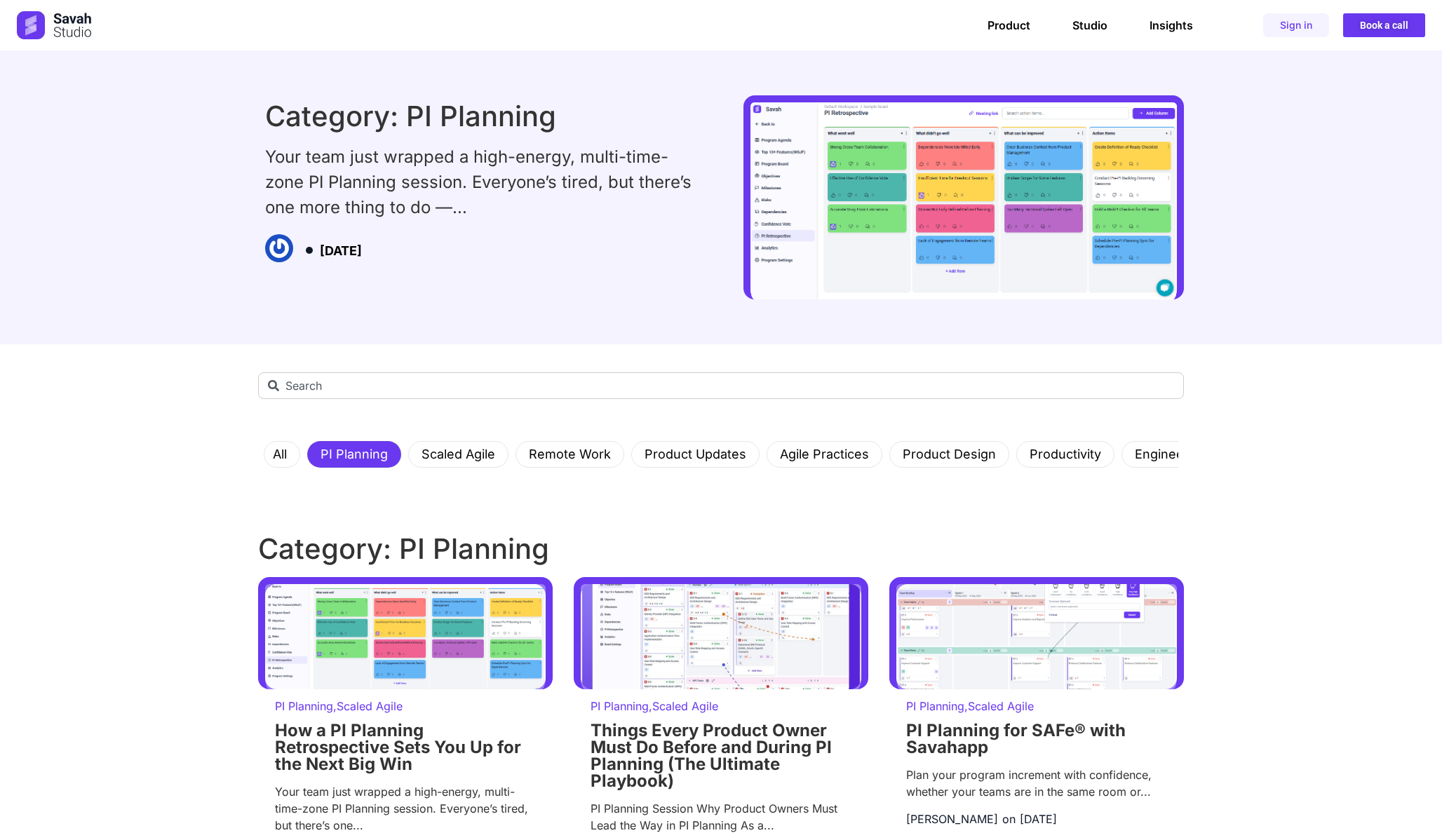
click at [281, 251] on img at bounding box center [279, 248] width 28 height 28
click at [330, 257] on time "[DATE]" at bounding box center [341, 251] width 42 height 15
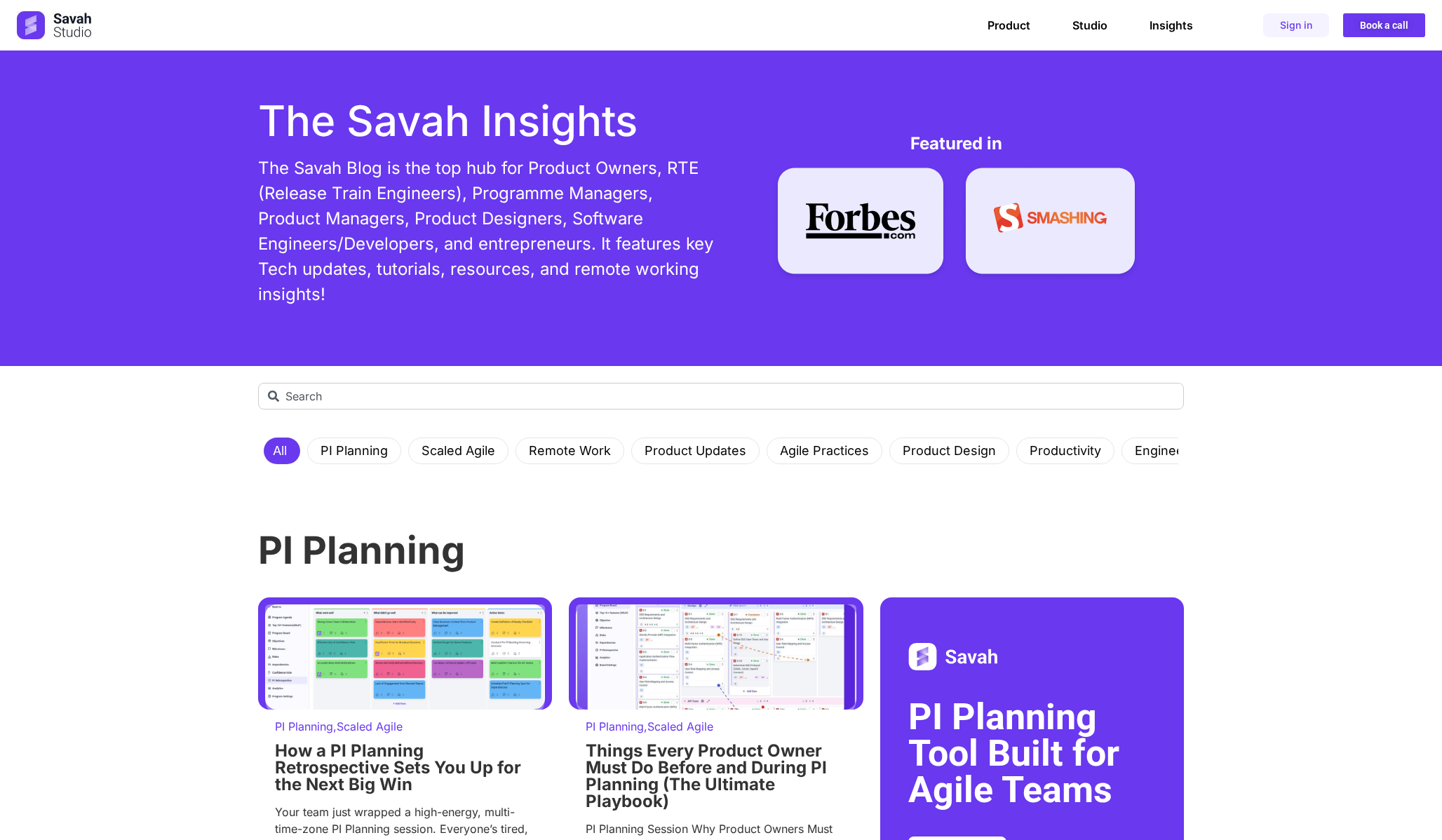
click at [412, 296] on p "The Savah Blog is the top hub for Product Owners, RTE (Release Train Engineers)…" at bounding box center [486, 232] width 456 height 152
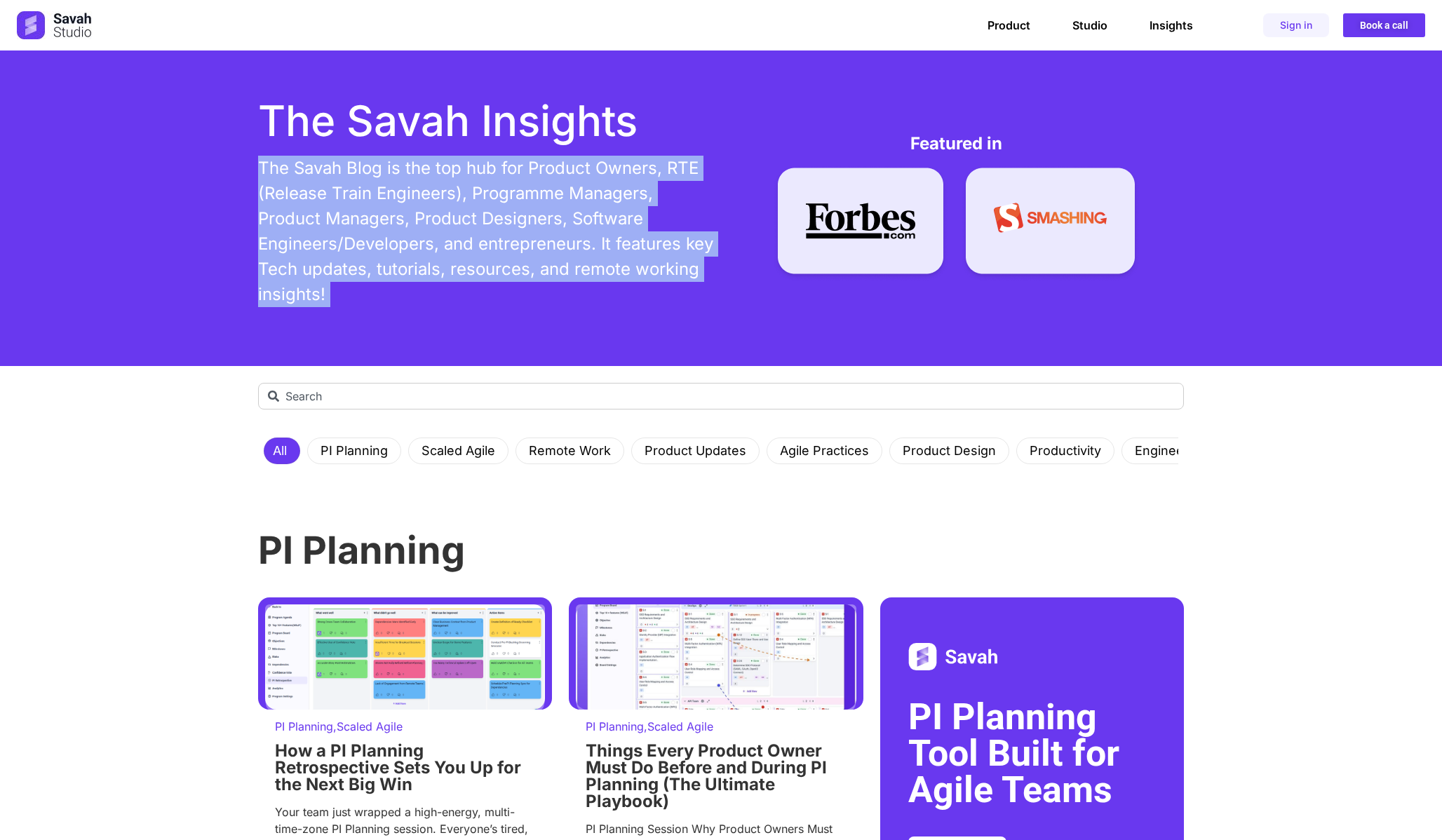
click at [412, 296] on p "The Savah Blog is the top hub for Product Owners, RTE (Release Train Engineers)…" at bounding box center [486, 232] width 456 height 152
click at [371, 306] on p "The Savah Blog is the top hub for Product Owners, RTE (Release Train Engineers)…" at bounding box center [486, 232] width 456 height 152
drag, startPoint x: 371, startPoint y: 306, endPoint x: 299, endPoint y: 152, distance: 170.0
click at [299, 152] on div "The Savah Insights The Savah Blog is the top hub for Product Owners, RTE (Relea…" at bounding box center [486, 208] width 456 height 218
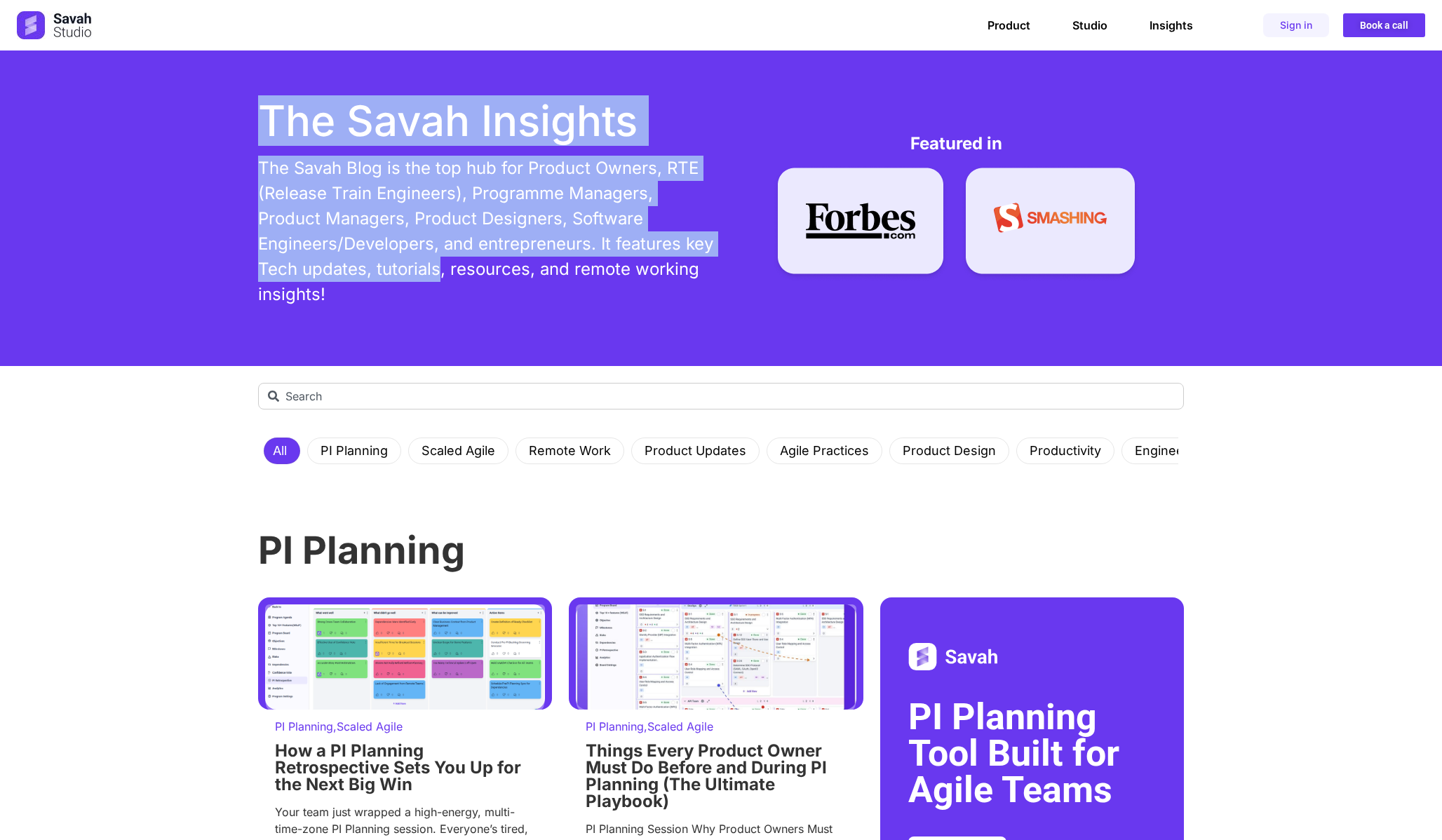
drag, startPoint x: 258, startPoint y: 117, endPoint x: 443, endPoint y: 269, distance: 239.4
click at [437, 267] on div "The Savah Insights The Savah Blog is the top hub for Product Owners, RTE (Relea…" at bounding box center [486, 208] width 456 height 218
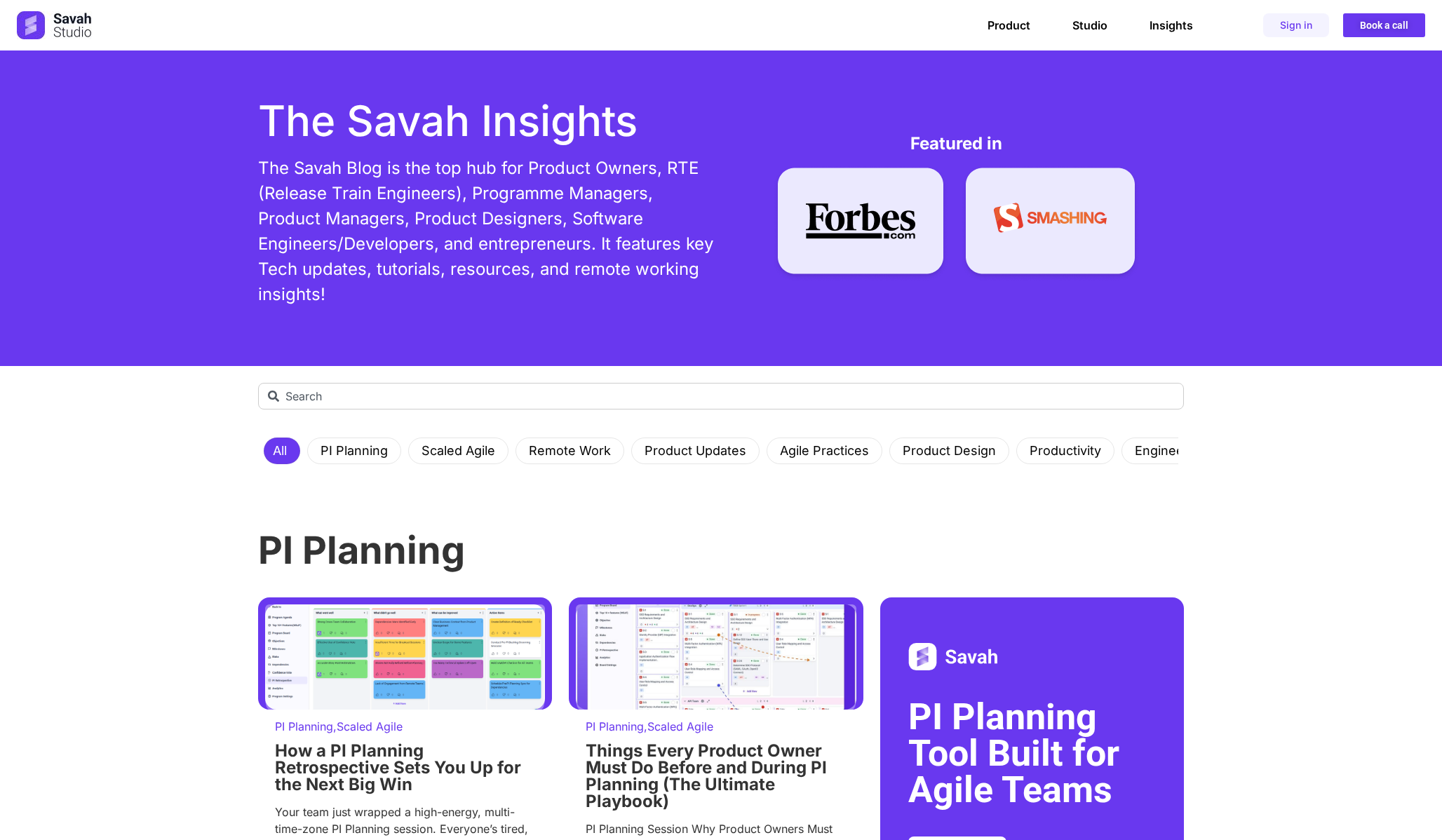
click at [443, 269] on p "The Savah Blog is the top hub for Product Owners, RTE (Release Train Engineers)…" at bounding box center [486, 232] width 456 height 152
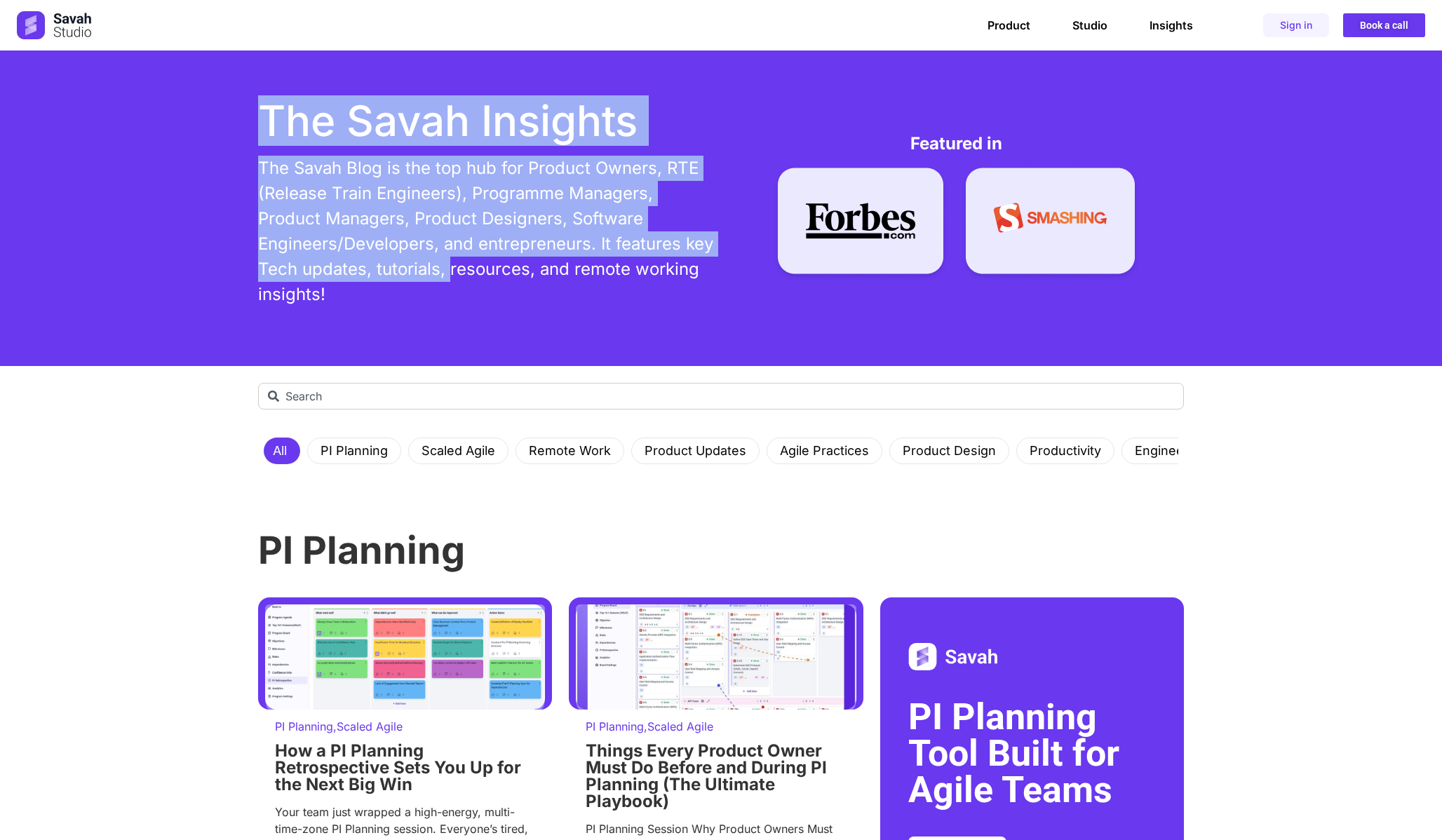
drag, startPoint x: 443, startPoint y: 269, endPoint x: 308, endPoint y: 141, distance: 186.0
click at [308, 141] on div "The Savah Insights The Savah Blog is the top hub for Product Owners, RTE (Relea…" at bounding box center [486, 208] width 456 height 218
click at [308, 141] on h1 "The Savah Insights" at bounding box center [486, 120] width 456 height 42
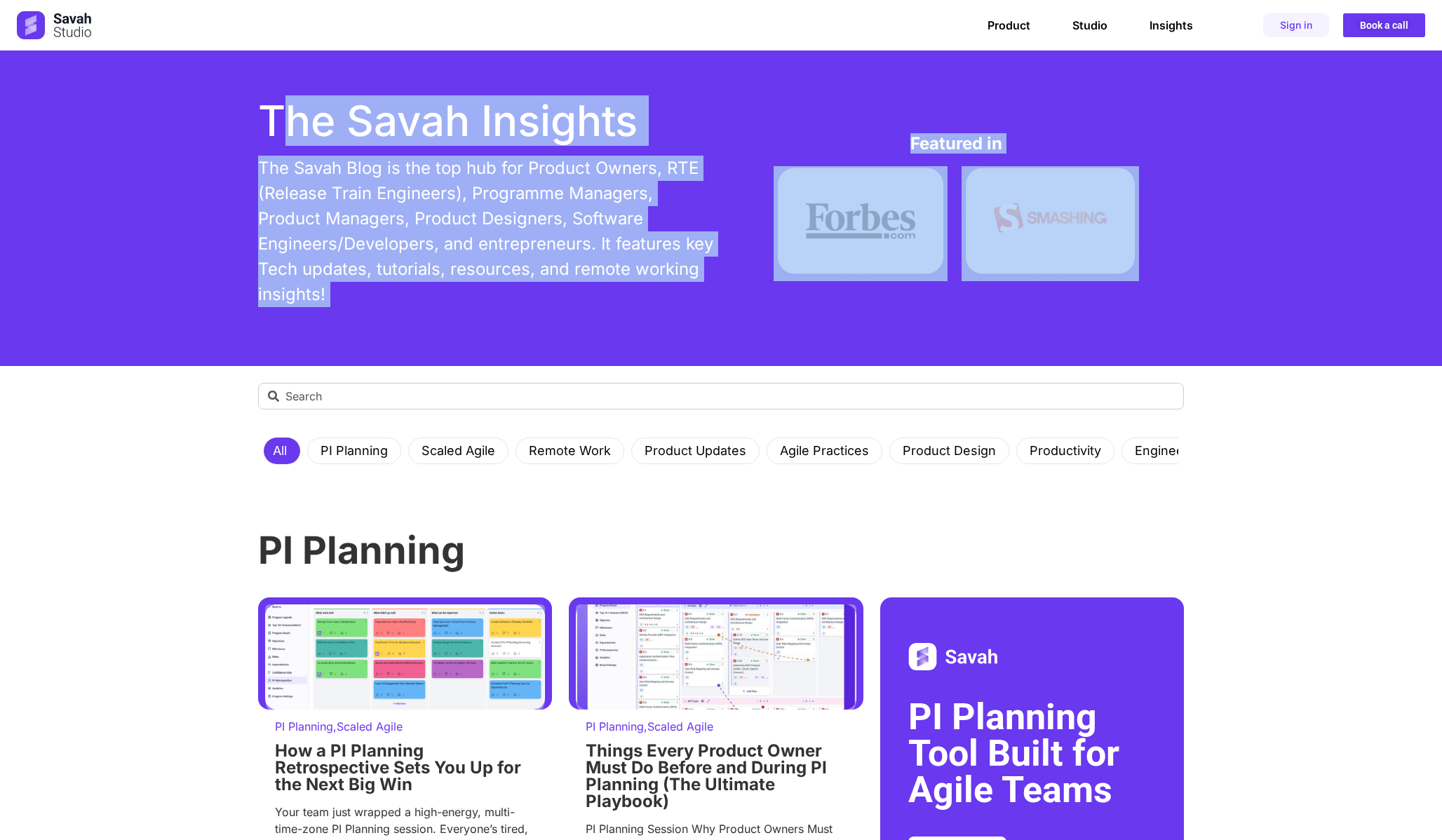
drag, startPoint x: 276, startPoint y: 130, endPoint x: 411, endPoint y: 376, distance: 280.6
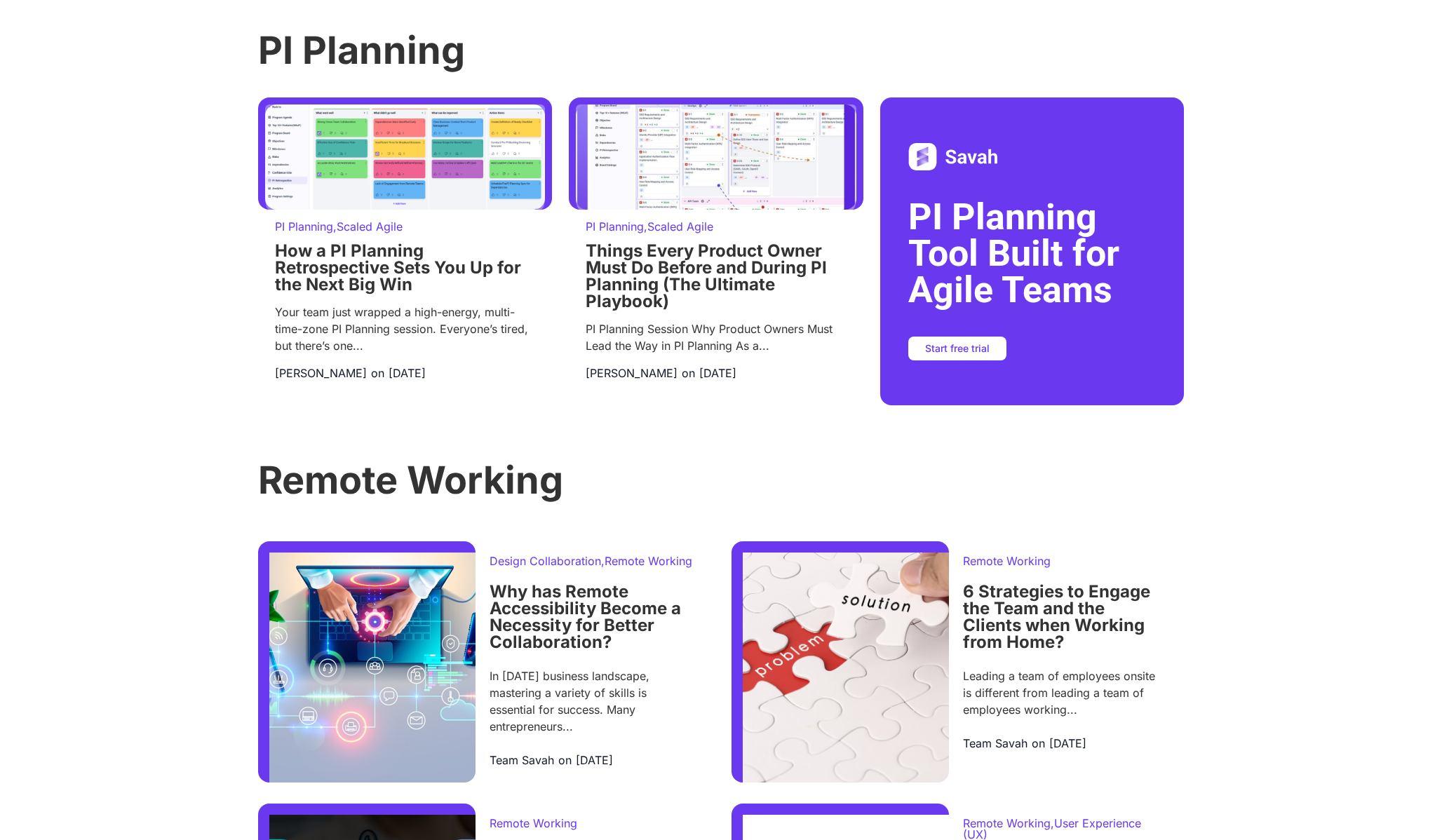
scroll to position [509, 0]
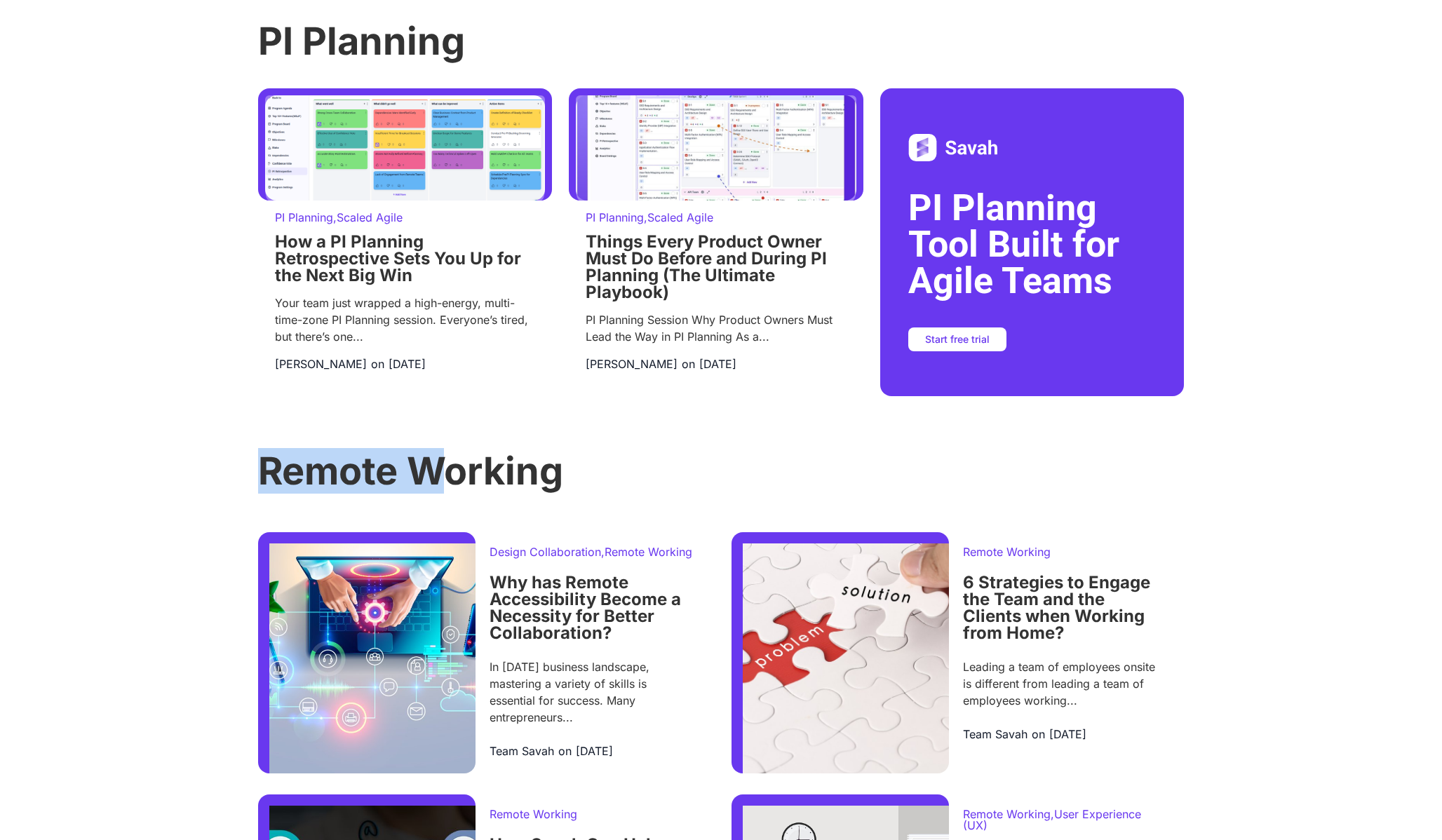
drag, startPoint x: 446, startPoint y: 479, endPoint x: 202, endPoint y: 482, distance: 244.0
click at [218, 483] on div "Search All PI Planning Scaled Agile Remote Work Product Updates Agile Practices…" at bounding box center [721, 474] width 1442 height 1235
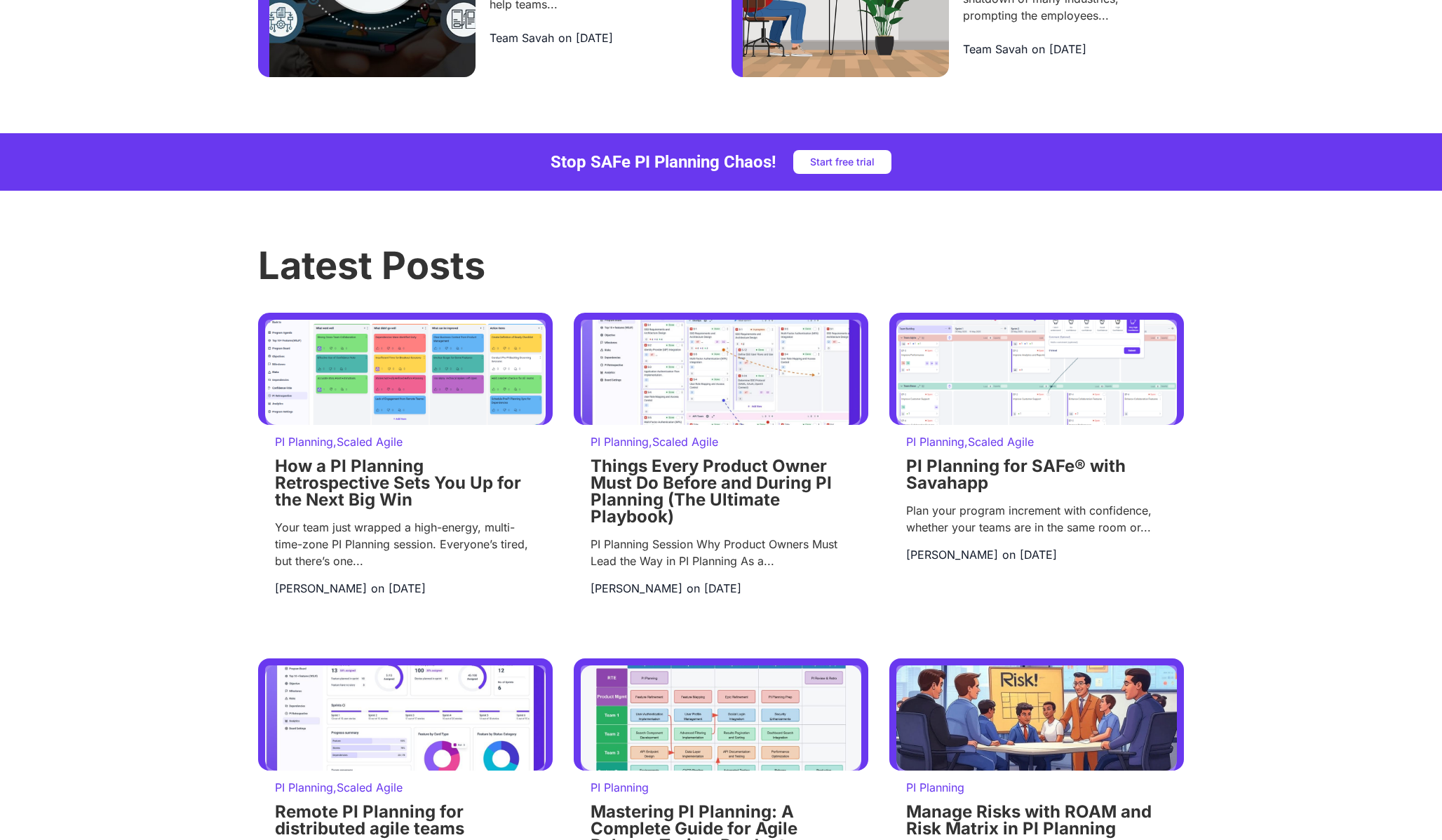
scroll to position [1230, 0]
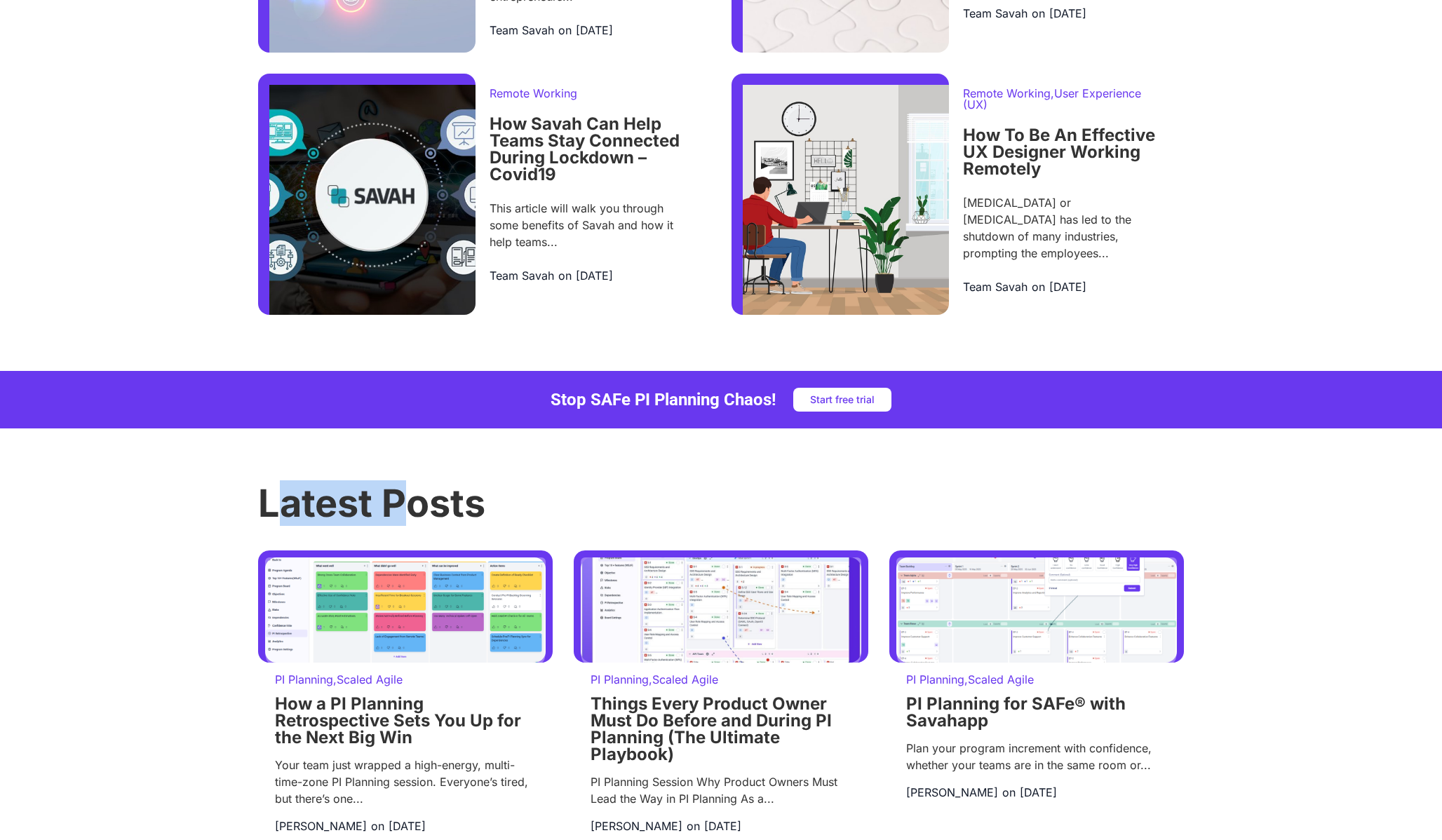
drag, startPoint x: 277, startPoint y: 522, endPoint x: 406, endPoint y: 541, distance: 130.4
click at [408, 522] on h3 "Latest Posts" at bounding box center [721, 503] width 926 height 38
click at [401, 522] on h3 "Latest Posts" at bounding box center [721, 503] width 926 height 38
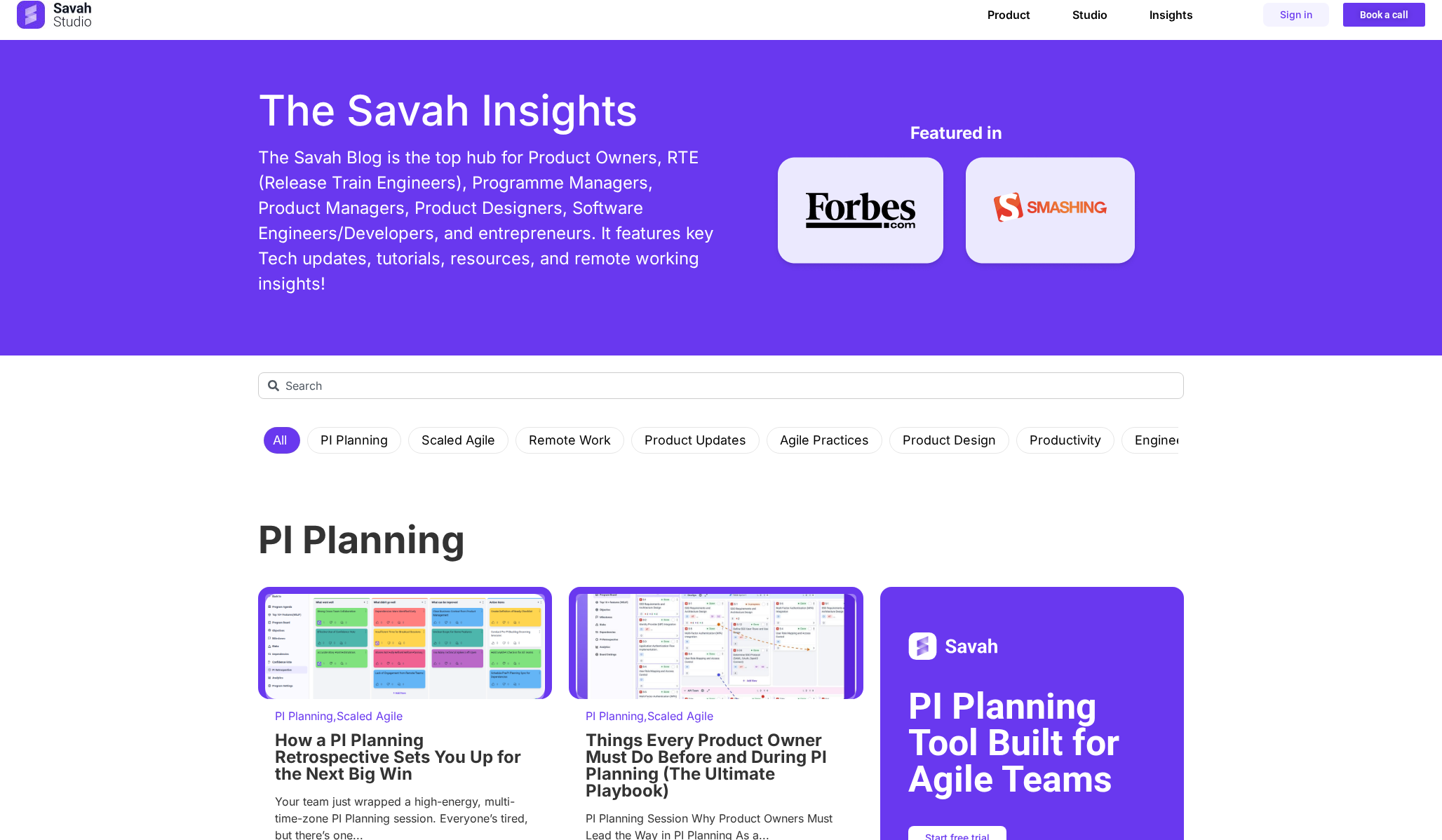
scroll to position [0, 0]
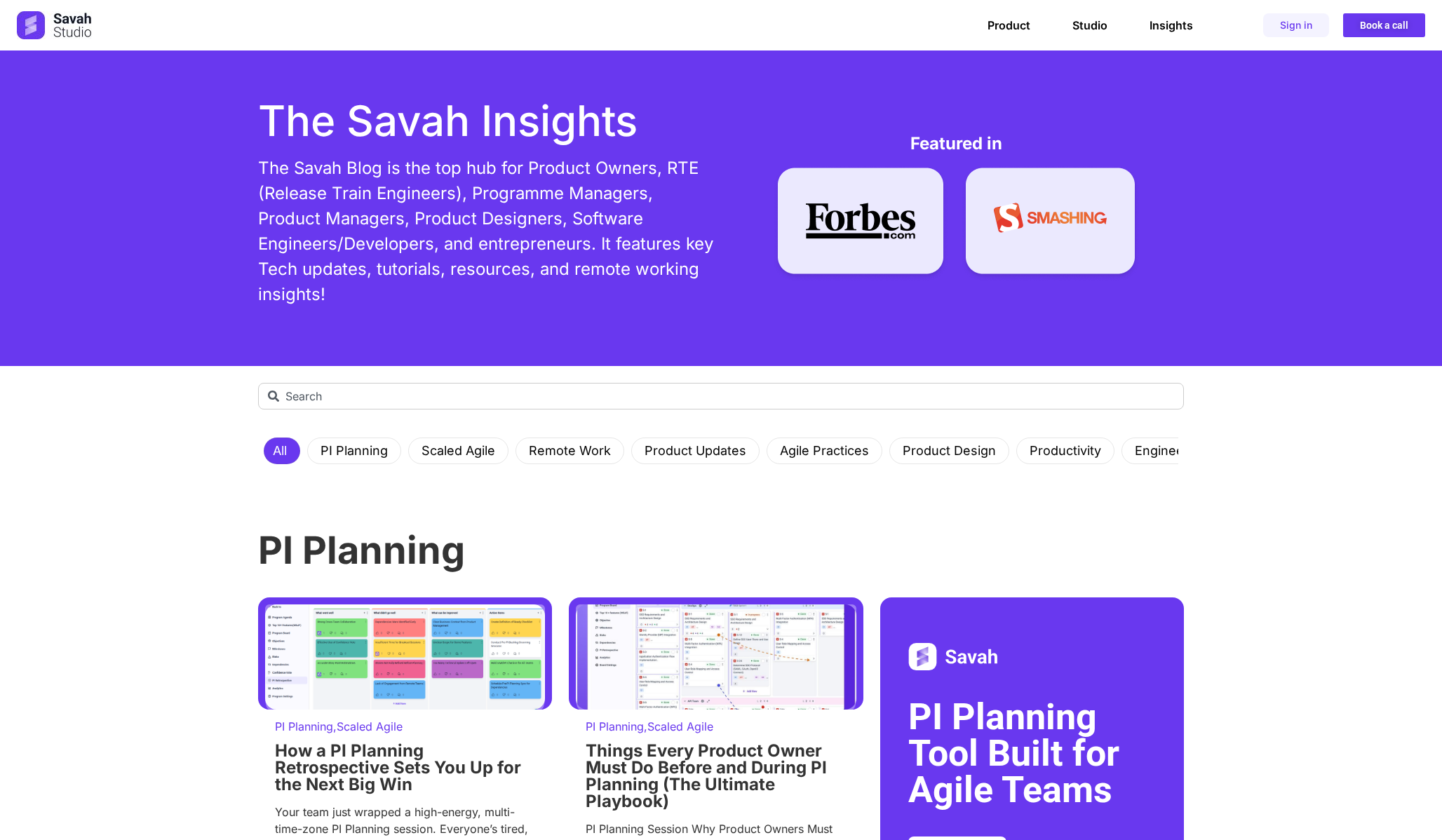
click at [395, 548] on h3 "PI Planning" at bounding box center [721, 550] width 926 height 38
click at [279, 555] on h3 "PI Planning" at bounding box center [721, 550] width 926 height 38
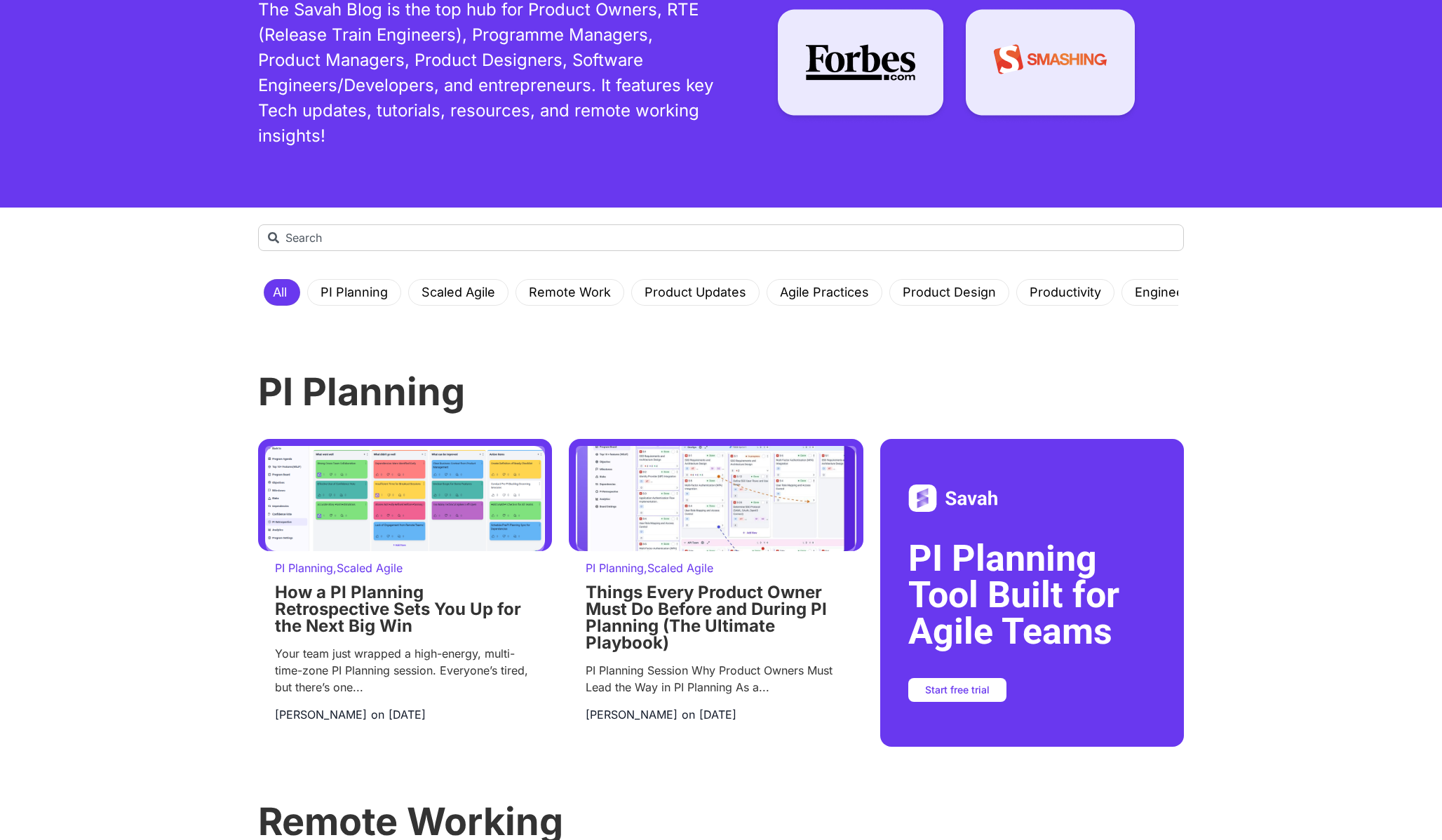
scroll to position [275, 0]
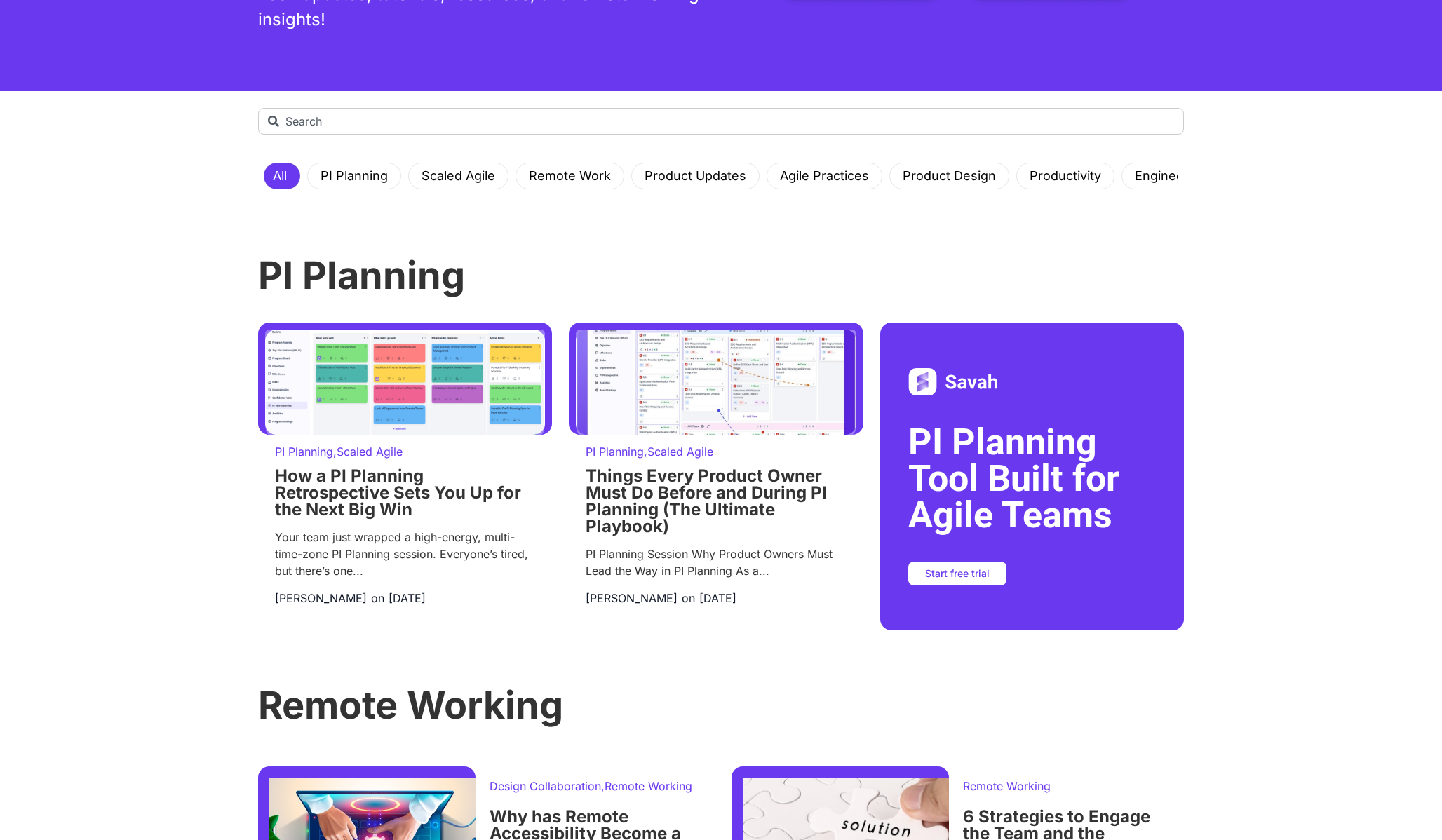
click at [1045, 446] on h2 "PI Planning Tool Built for Agile Teams" at bounding box center [1032, 478] width 247 height 109
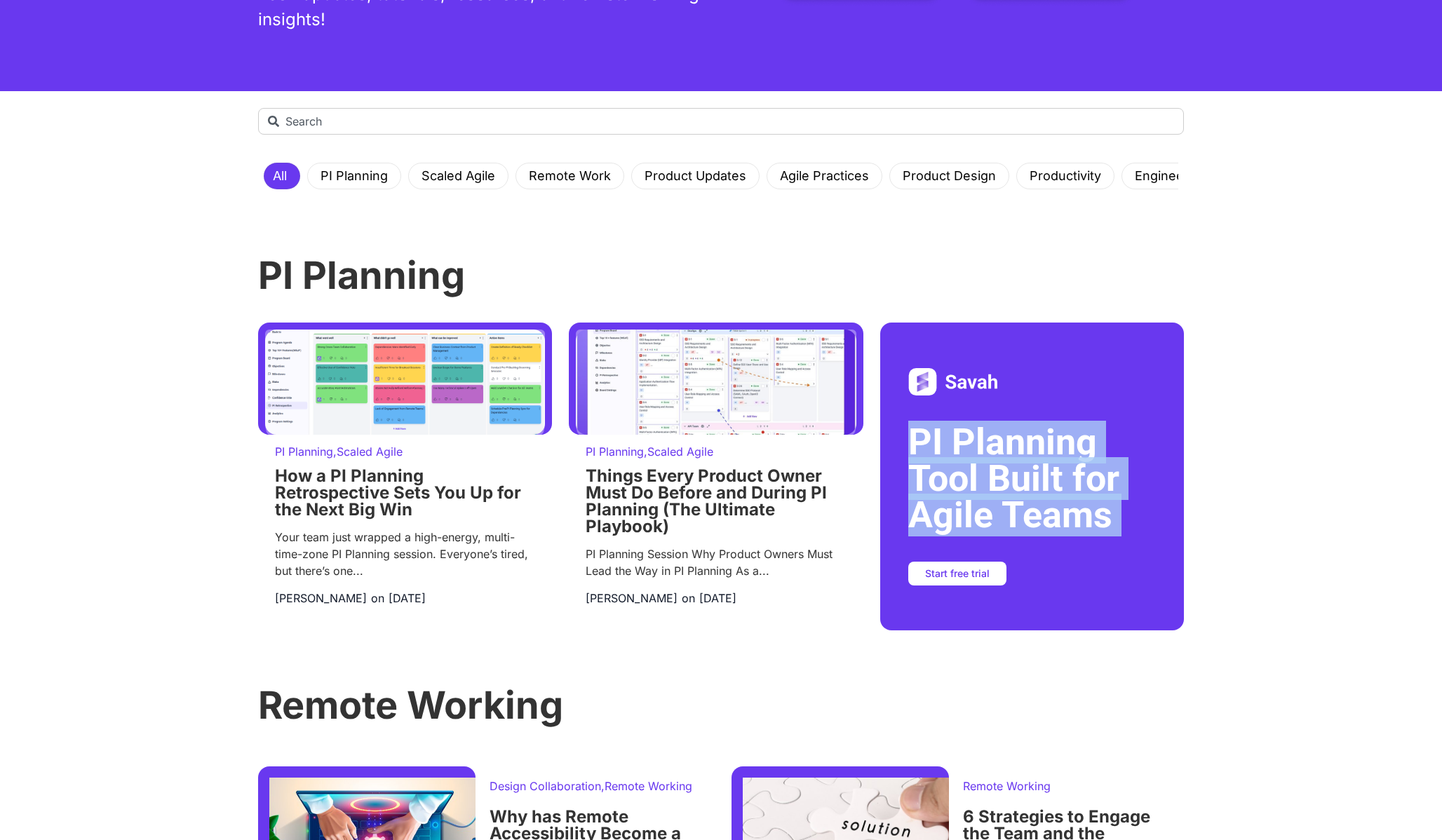
click at [1045, 446] on h2 "PI Planning Tool Built for Agile Teams" at bounding box center [1032, 478] width 247 height 109
click at [987, 466] on h2 "PI Planning Tool Built for Agile Teams" at bounding box center [1032, 478] width 247 height 109
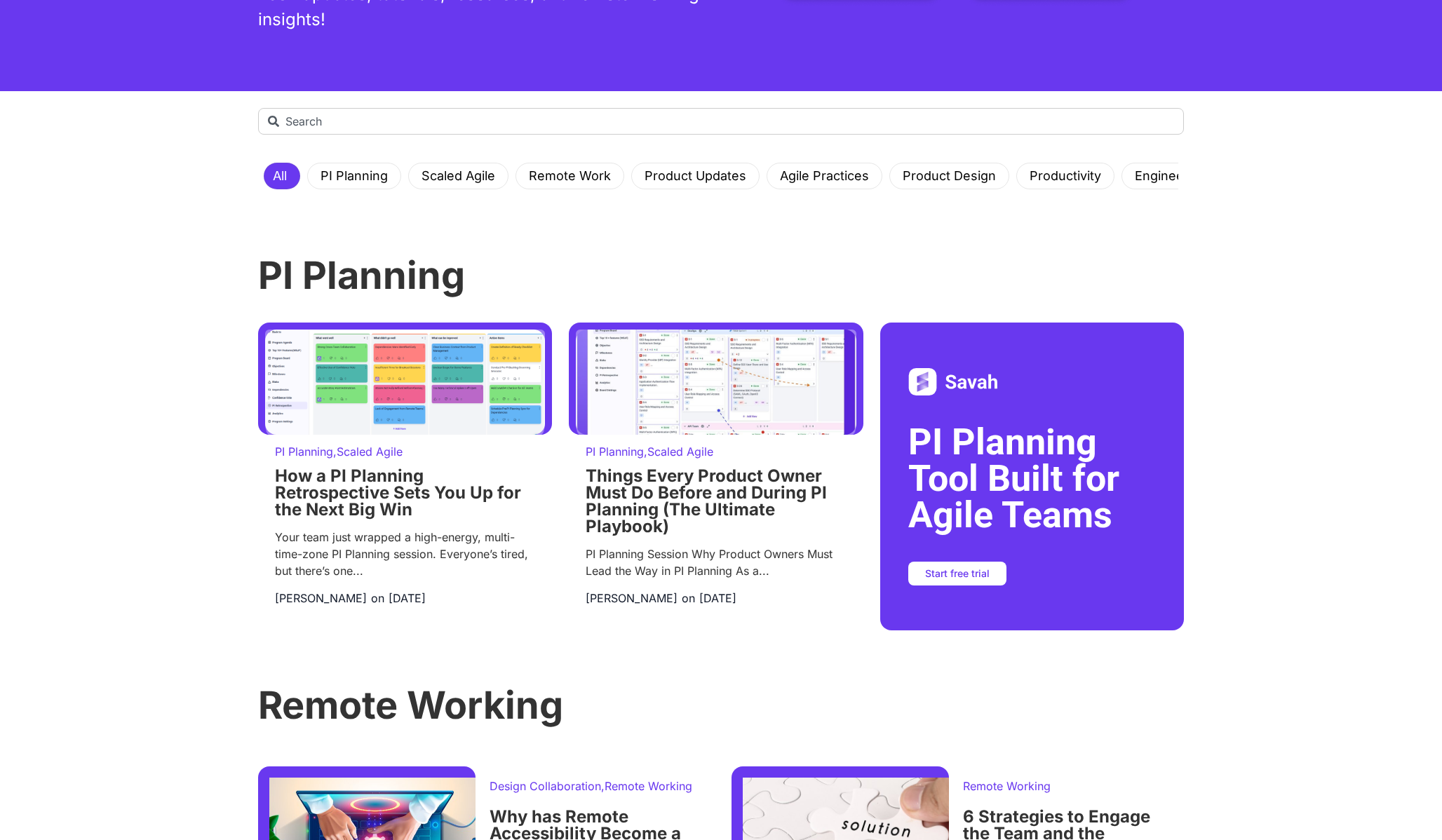
click at [109, 456] on div "Search All PI Planning Scaled Agile Remote Work Product Updates Agile Practices…" at bounding box center [721, 709] width 1442 height 1235
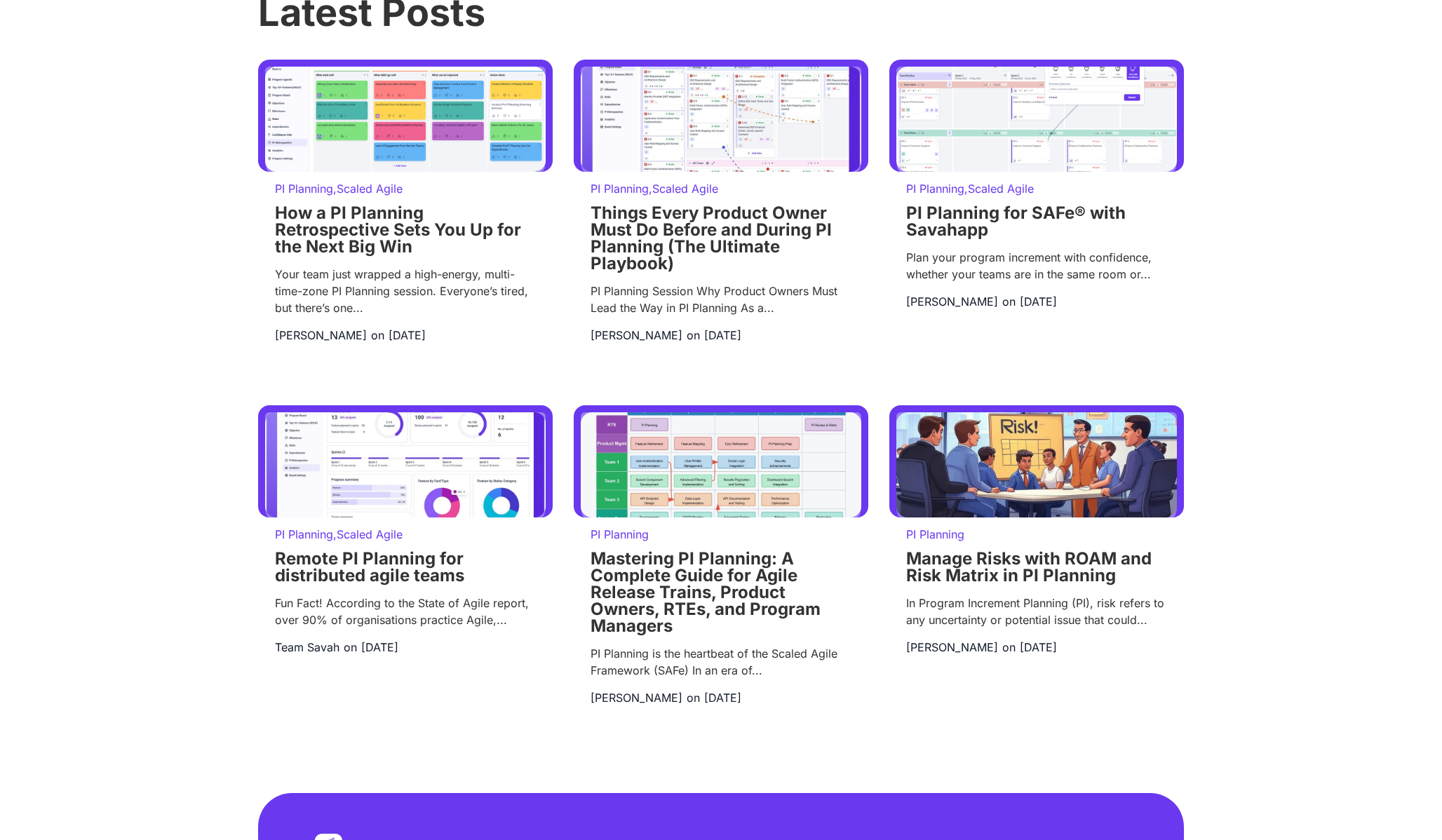
scroll to position [1680, 0]
